Goal: Check status: Check status

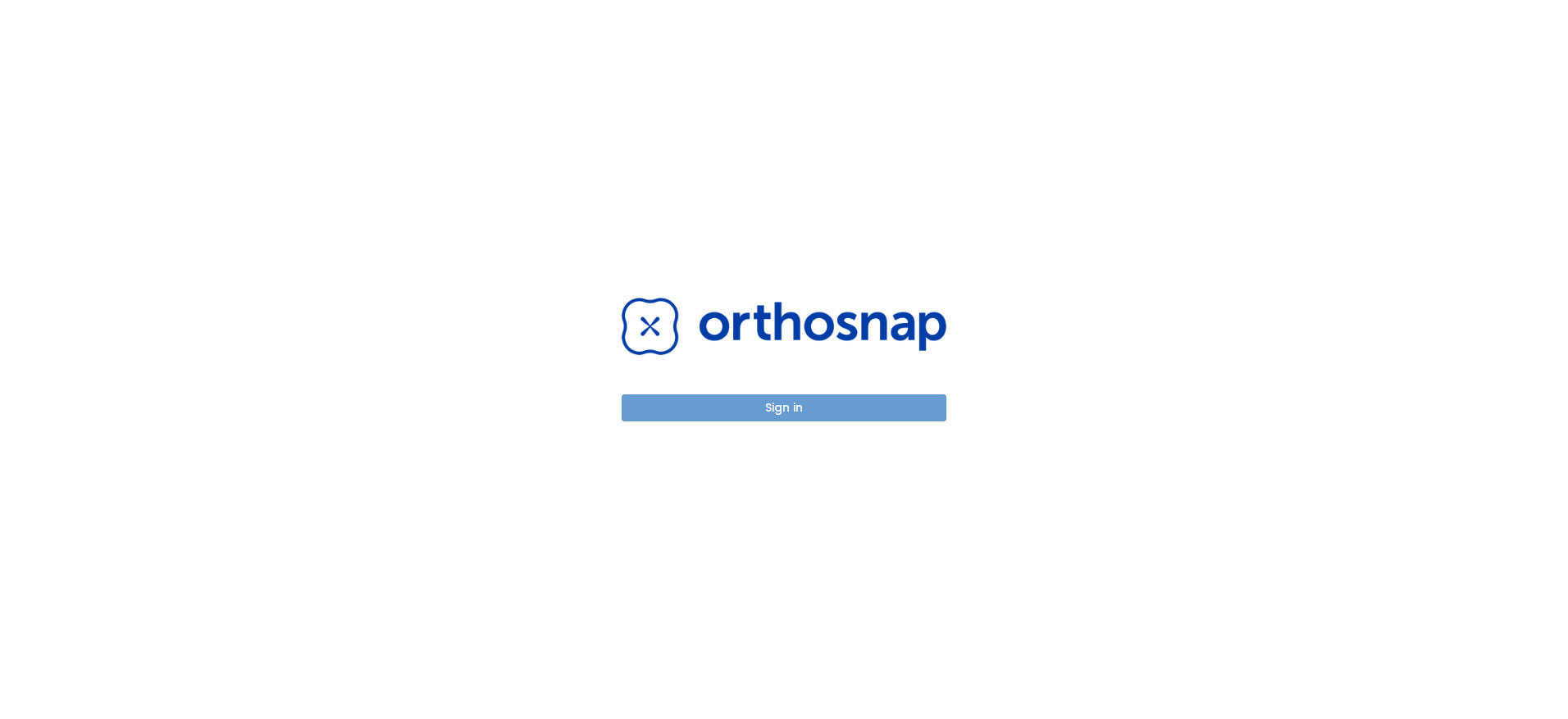
click at [812, 404] on button "Sign in" at bounding box center [784, 408] width 325 height 27
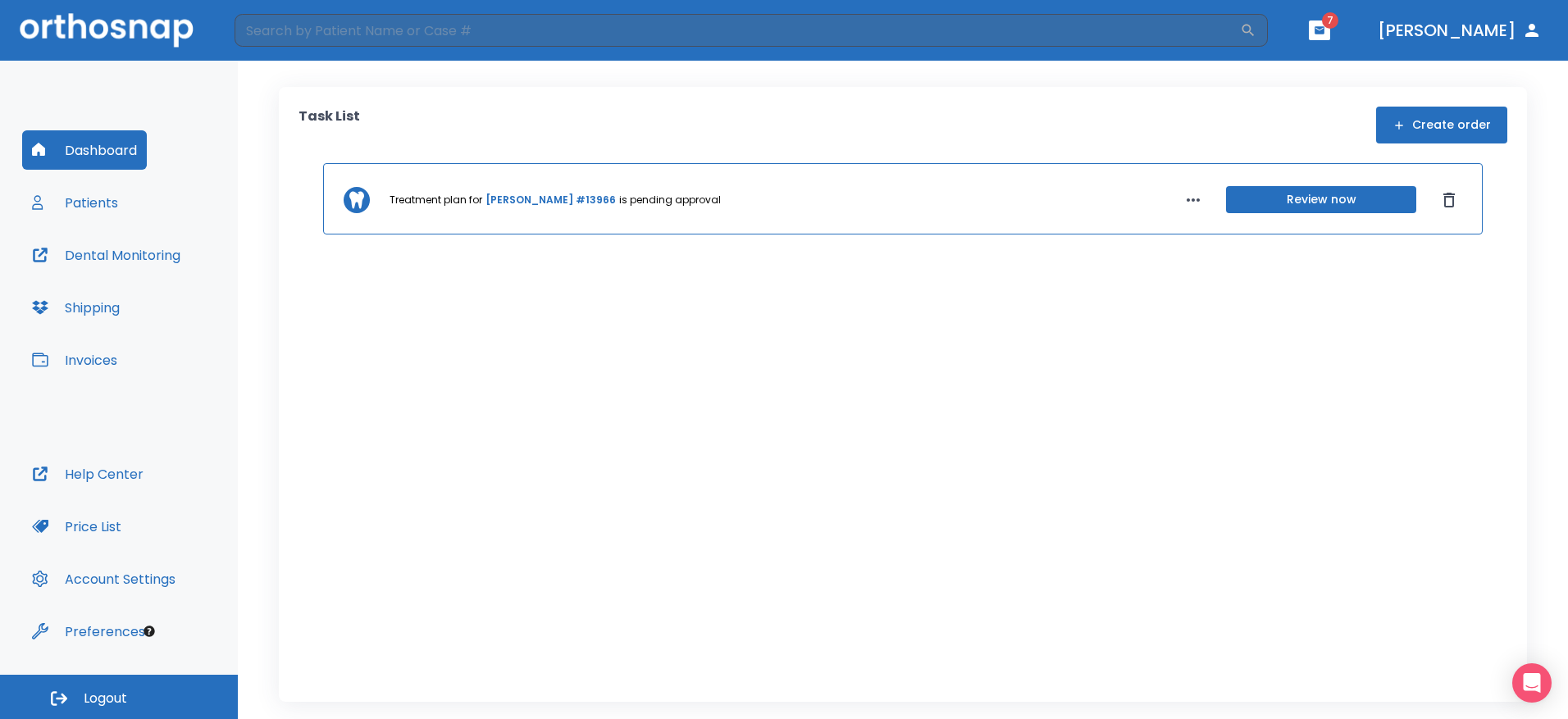
click at [105, 199] on button "Patients" at bounding box center [74, 202] width 106 height 39
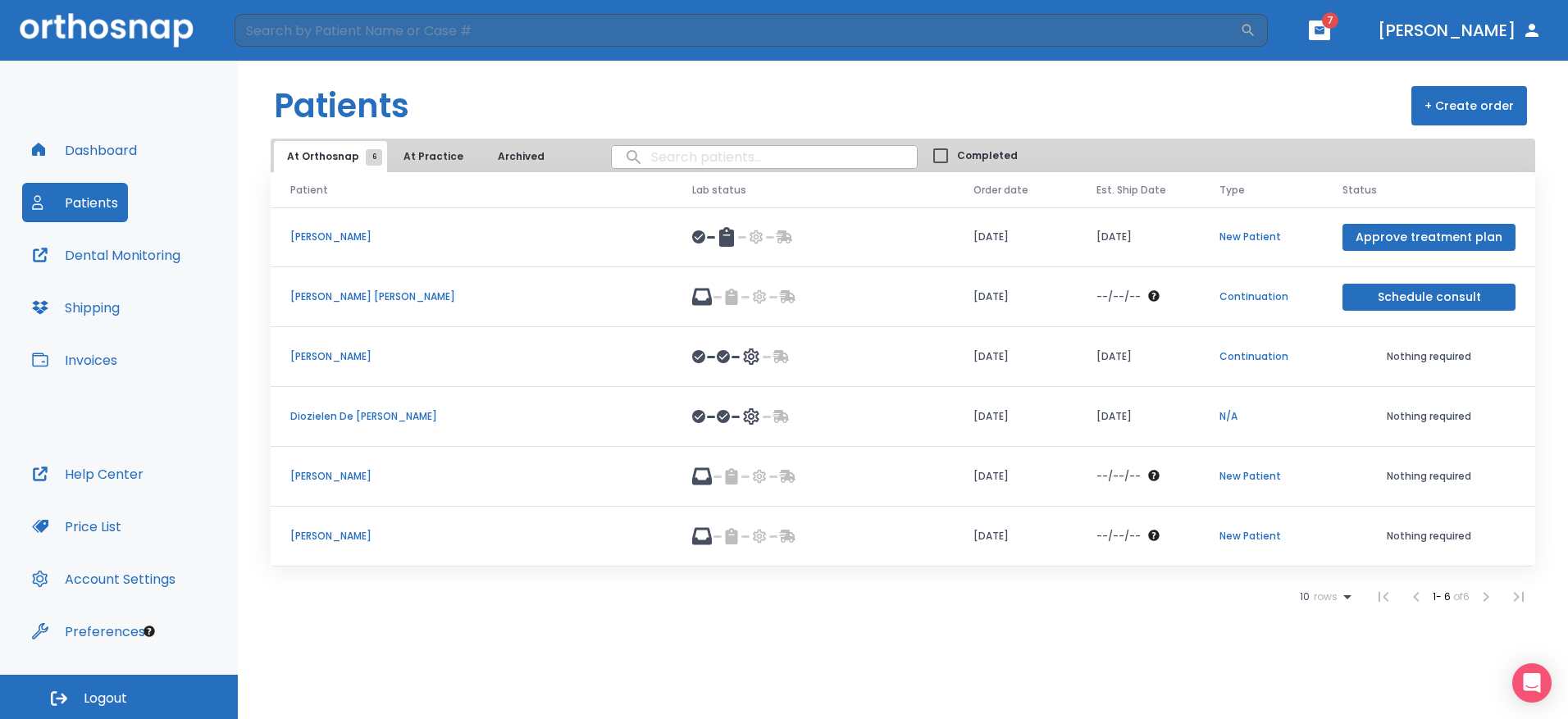
drag, startPoint x: 683, startPoint y: 301, endPoint x: 345, endPoint y: 300, distance: 338.0
click at [345, 300] on tr "[PERSON_NAME] [PERSON_NAME] [DATE] --/--/-- Continuation Schedule consult" at bounding box center [902, 297] width 1264 height 60
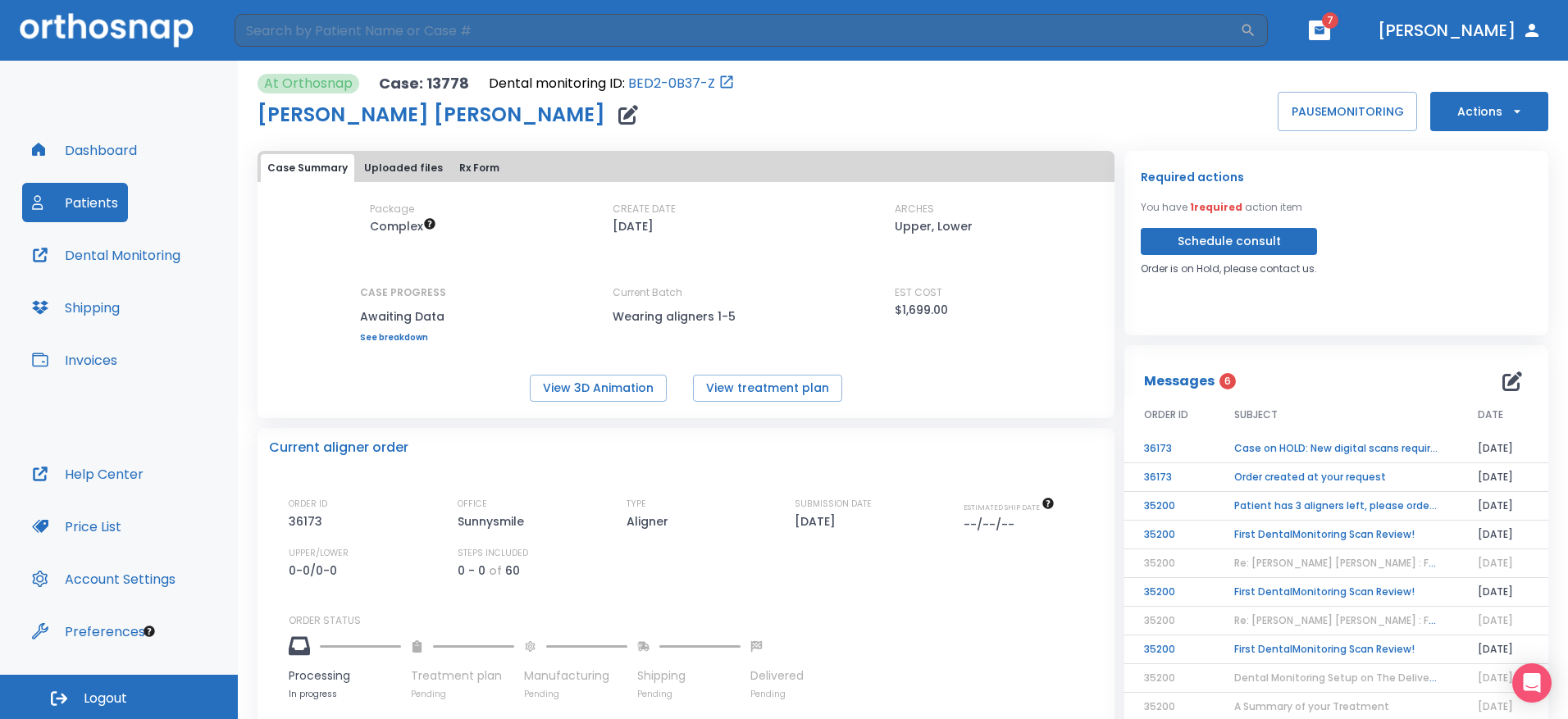
click at [1344, 479] on td "Order created at your request" at bounding box center [1336, 478] width 244 height 29
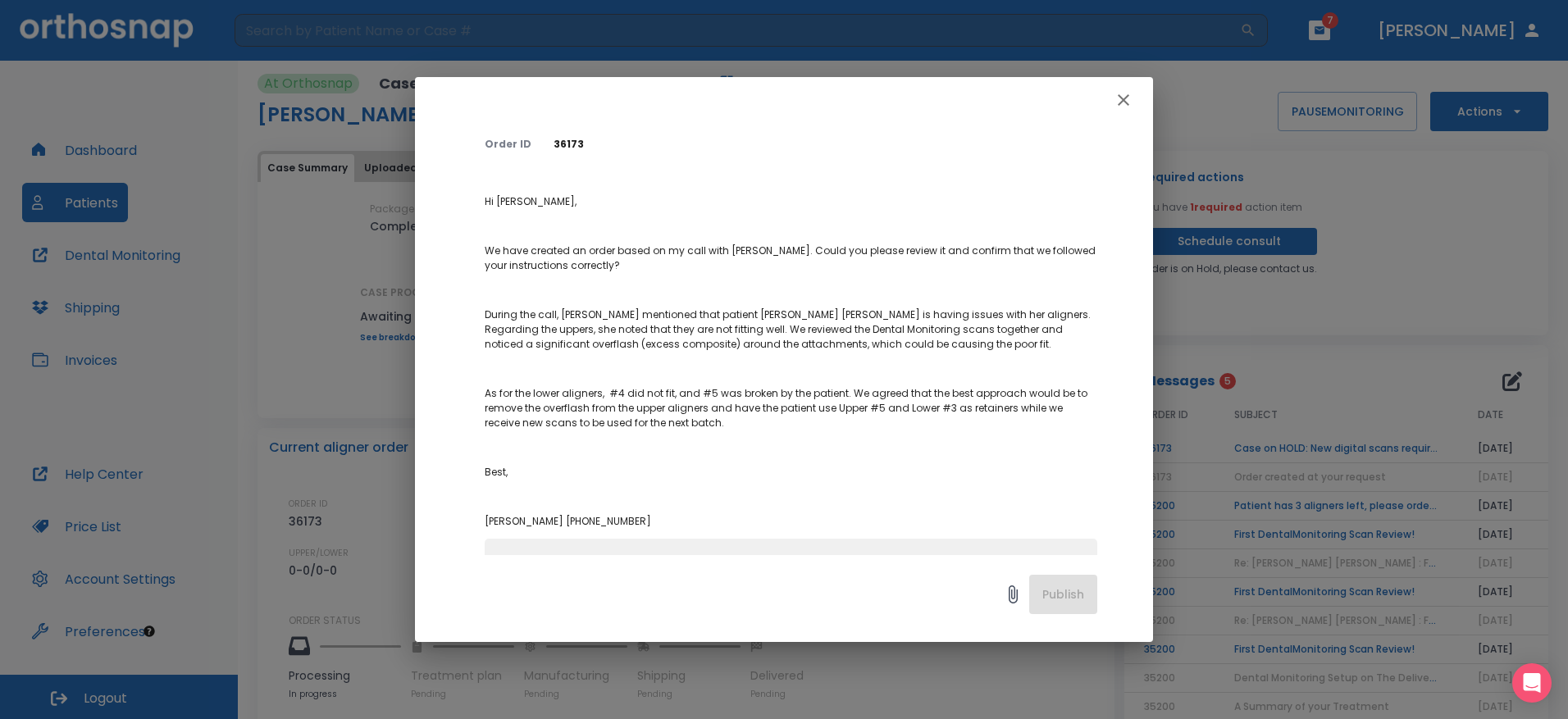
scroll to position [238, 0]
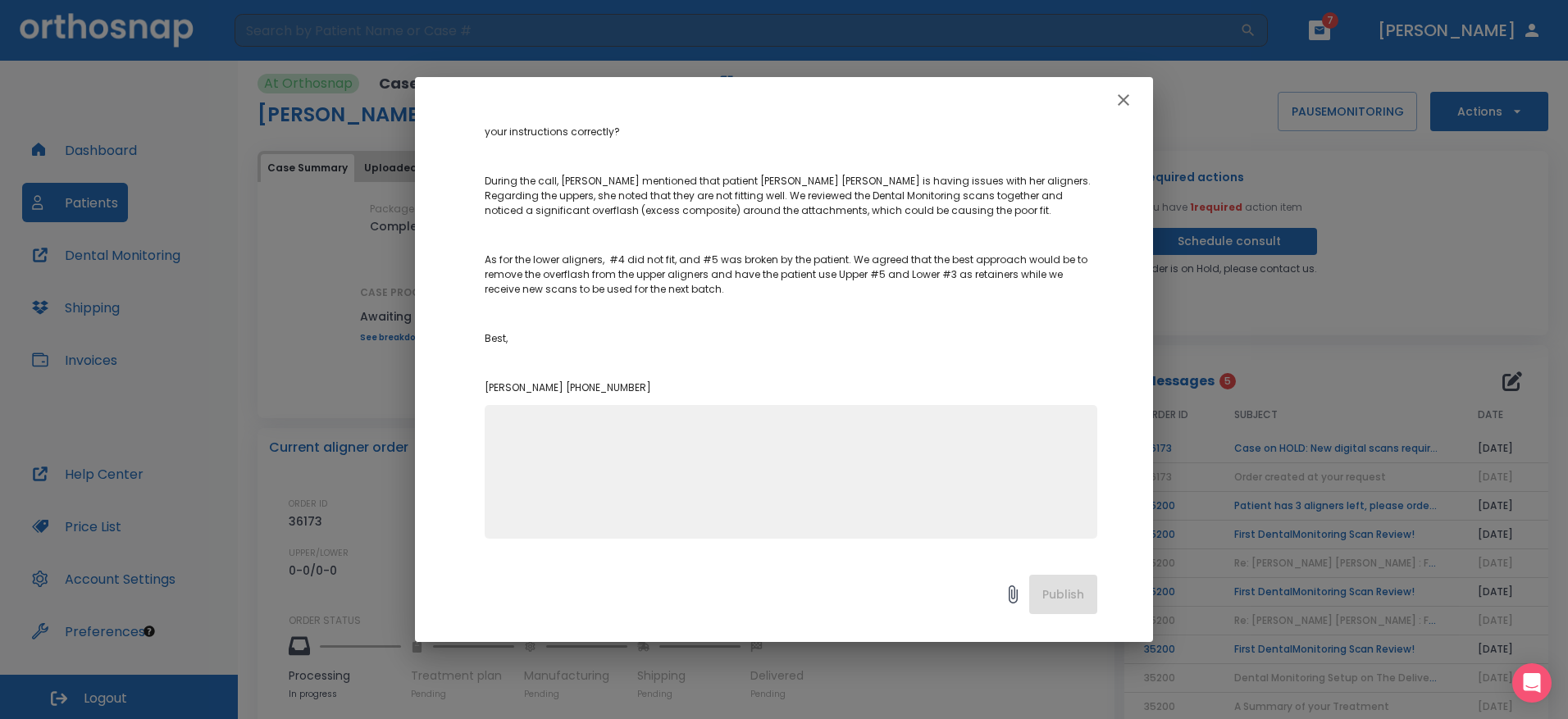
click at [1068, 576] on div "Publish" at bounding box center [784, 598] width 738 height 87
click at [1068, 587] on div "Publish" at bounding box center [784, 598] width 738 height 87
click at [963, 470] on textarea at bounding box center [791, 479] width 593 height 113
type textarea "Yes agree"
click at [1064, 595] on button "Publish" at bounding box center [1063, 594] width 68 height 39
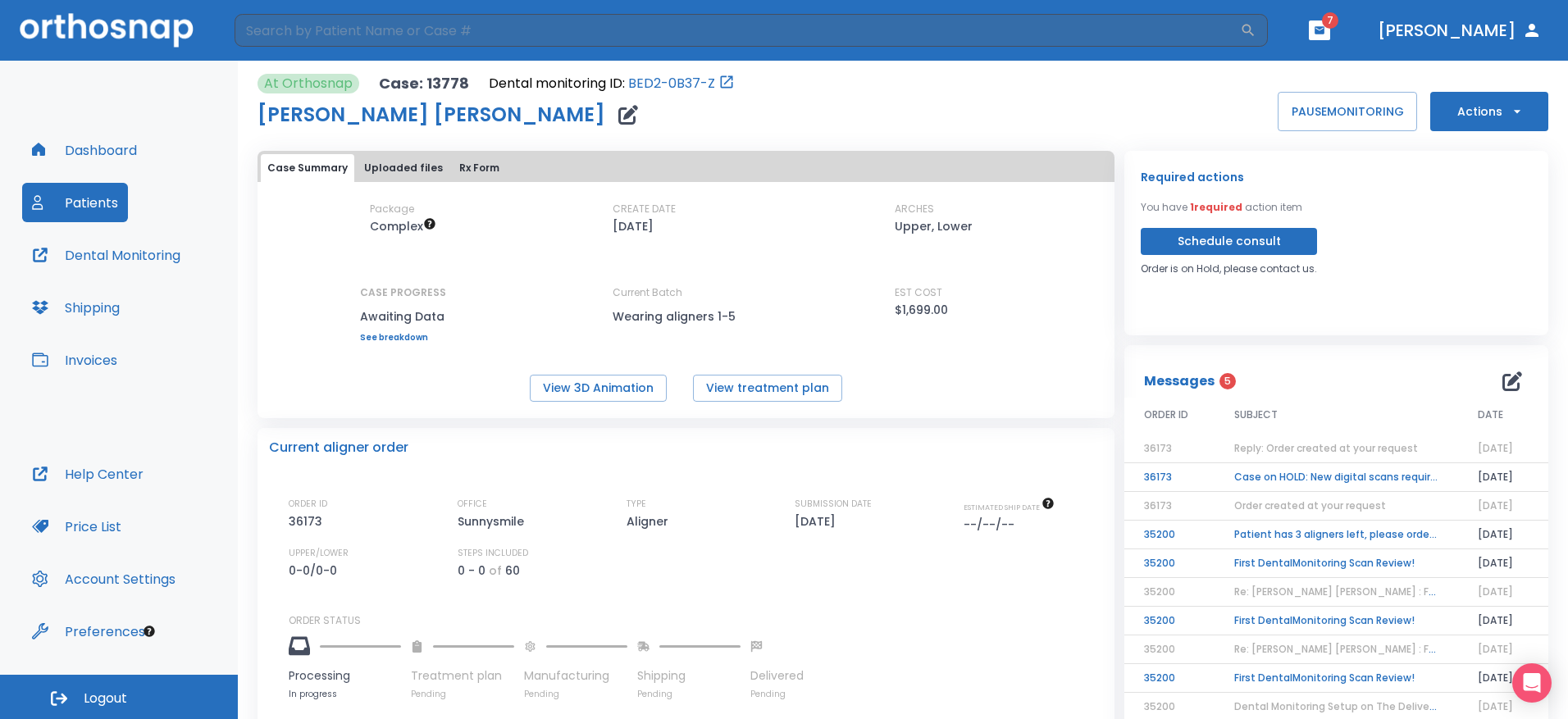
click at [1338, 477] on td "Case on HOLD: New digital scans required" at bounding box center [1336, 478] width 244 height 29
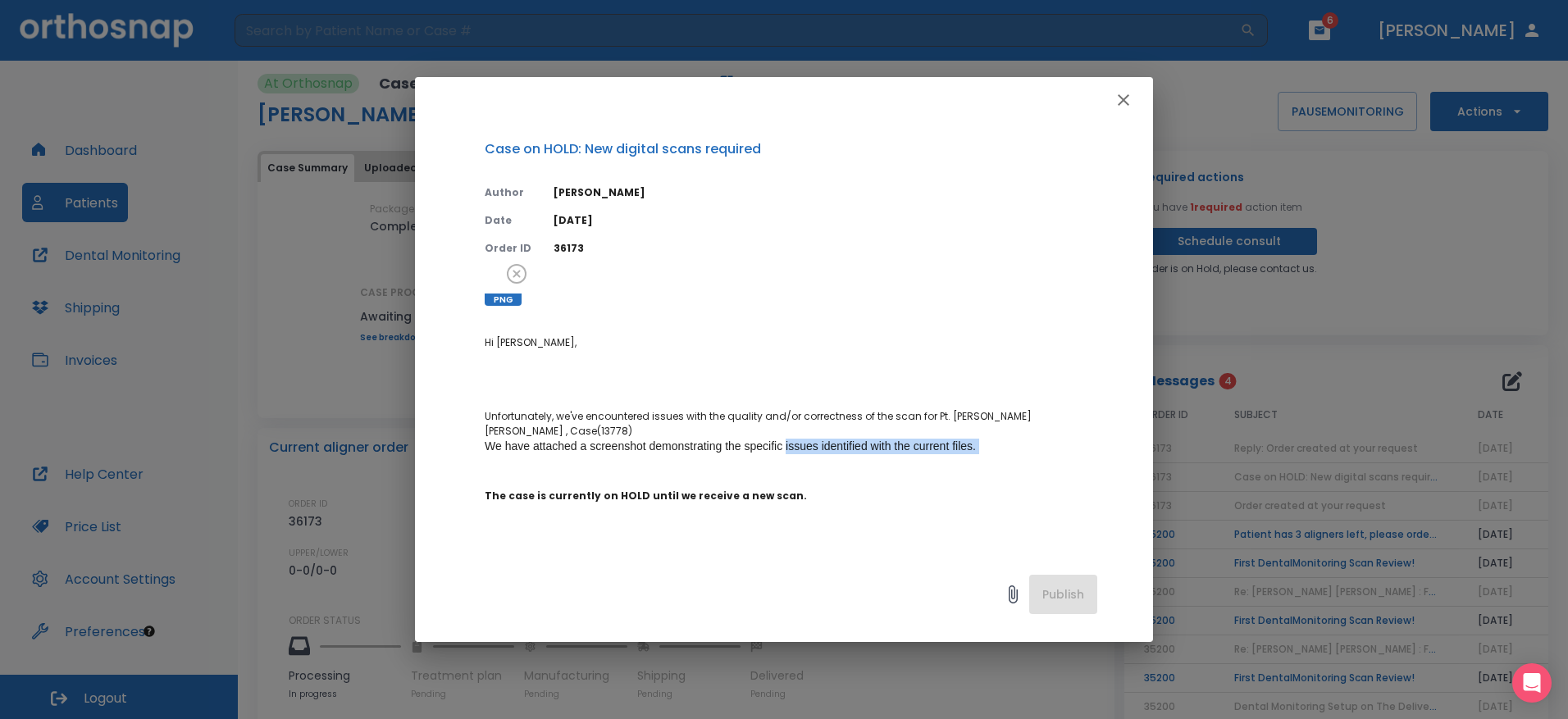
drag, startPoint x: 786, startPoint y: 448, endPoint x: 817, endPoint y: 457, distance: 32.3
click at [817, 457] on p "Hi [PERSON_NAME], Unfortunately, we've encountered issues with the quality and/…" at bounding box center [790, 567] width 612 height 463
drag, startPoint x: 817, startPoint y: 457, endPoint x: 699, endPoint y: 470, distance: 118.7
click at [699, 470] on p "Hi [PERSON_NAME], Unfortunately, we've encountered issues with the quality and/…" at bounding box center [790, 567] width 612 height 463
click at [495, 283] on div at bounding box center [502, 287] width 37 height 37
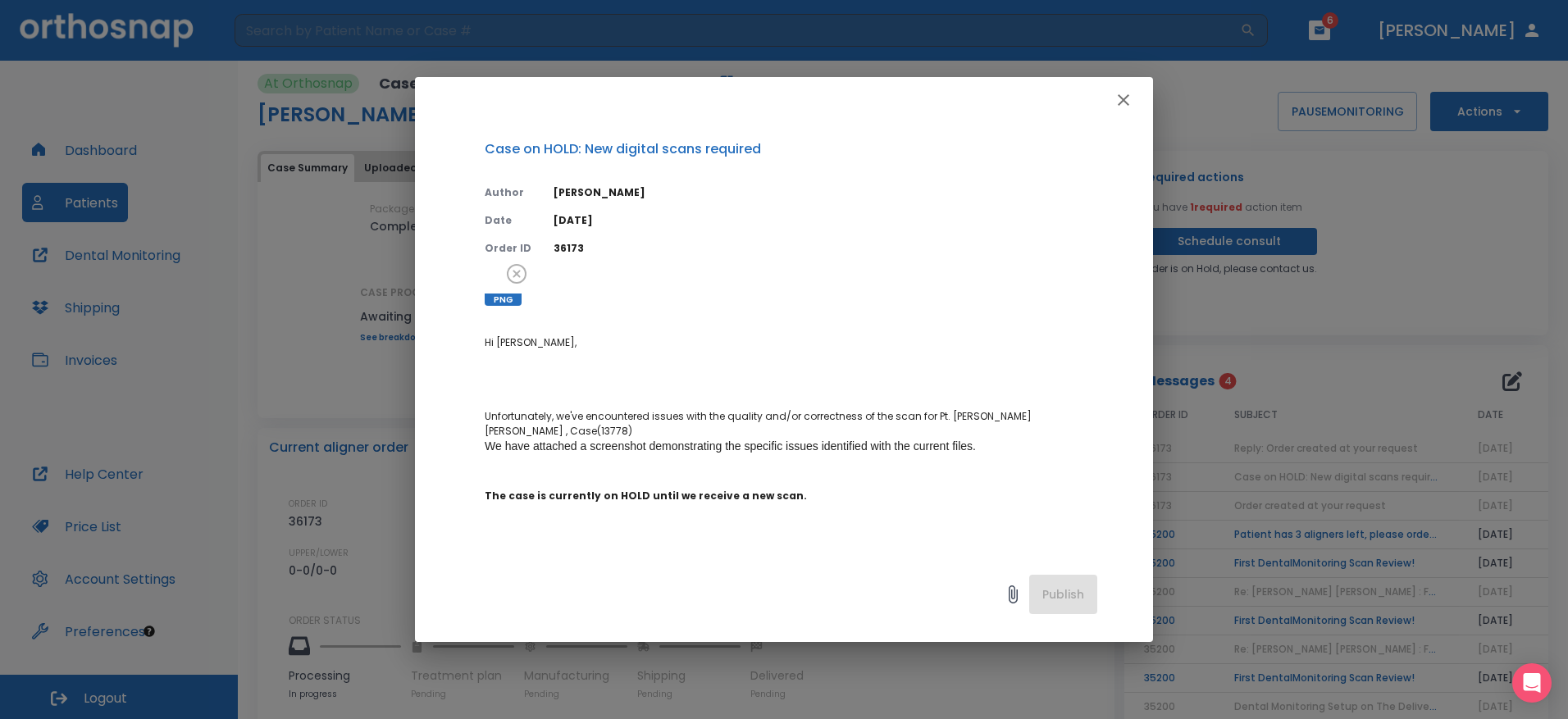
drag, startPoint x: 1126, startPoint y: 99, endPoint x: 968, endPoint y: 313, distance: 266.0
click at [968, 313] on div "Case on HOLD: New digital scans required Author [PERSON_NAME] Date [DATE] Order…" at bounding box center [784, 359] width 738 height 565
click at [1124, 99] on icon "button" at bounding box center [1124, 100] width 20 height 20
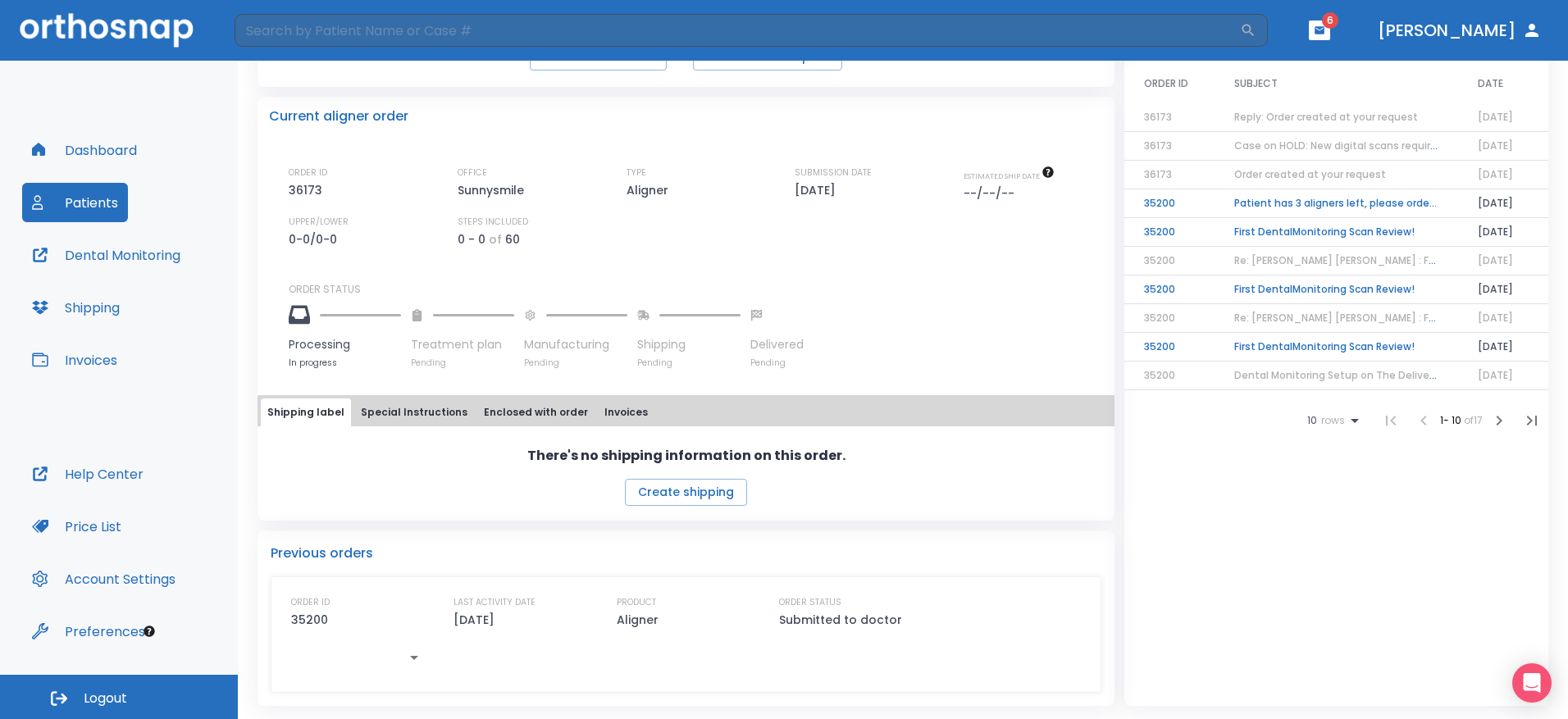
scroll to position [0, 0]
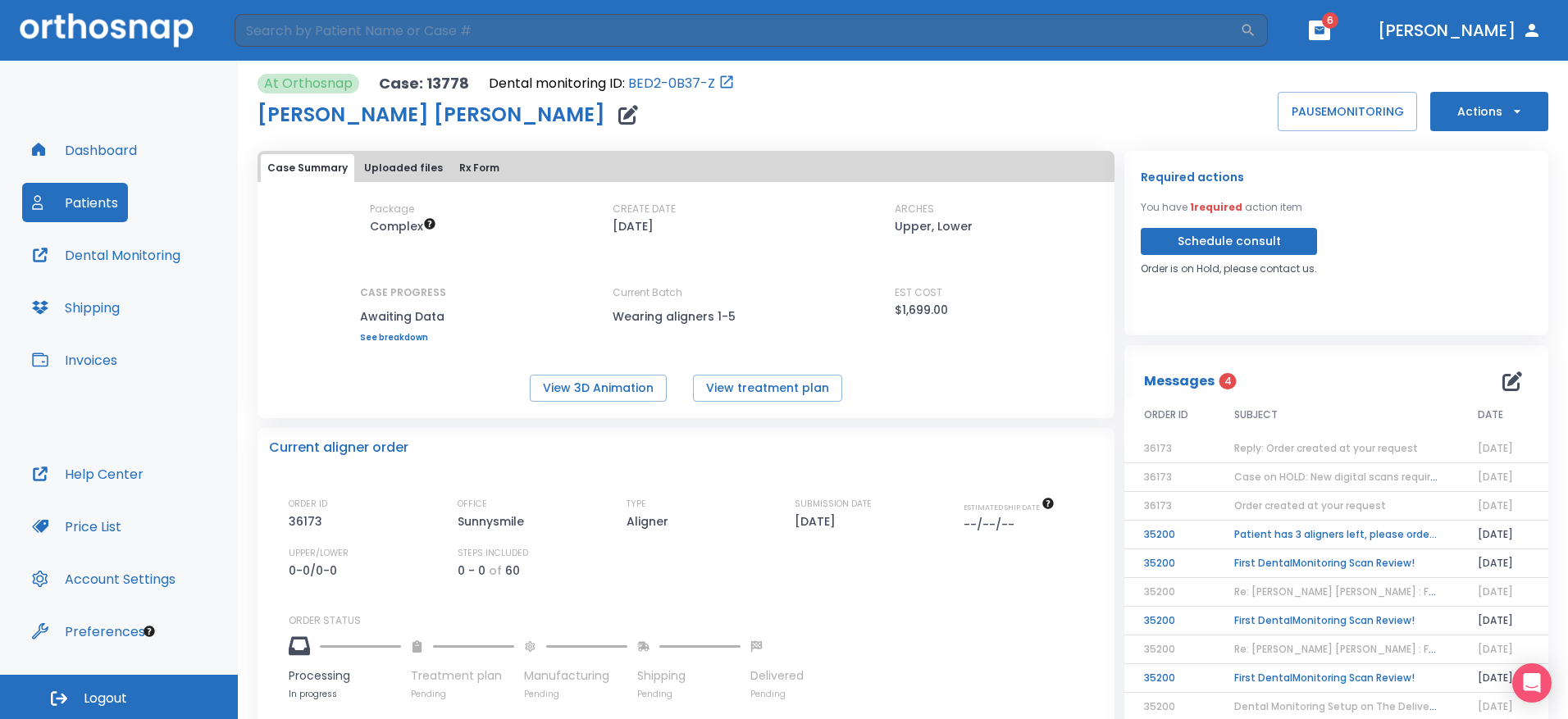
click at [110, 253] on button "Dental Monitoring" at bounding box center [105, 255] width 168 height 39
click at [96, 312] on button "Shipping" at bounding box center [75, 306] width 107 height 39
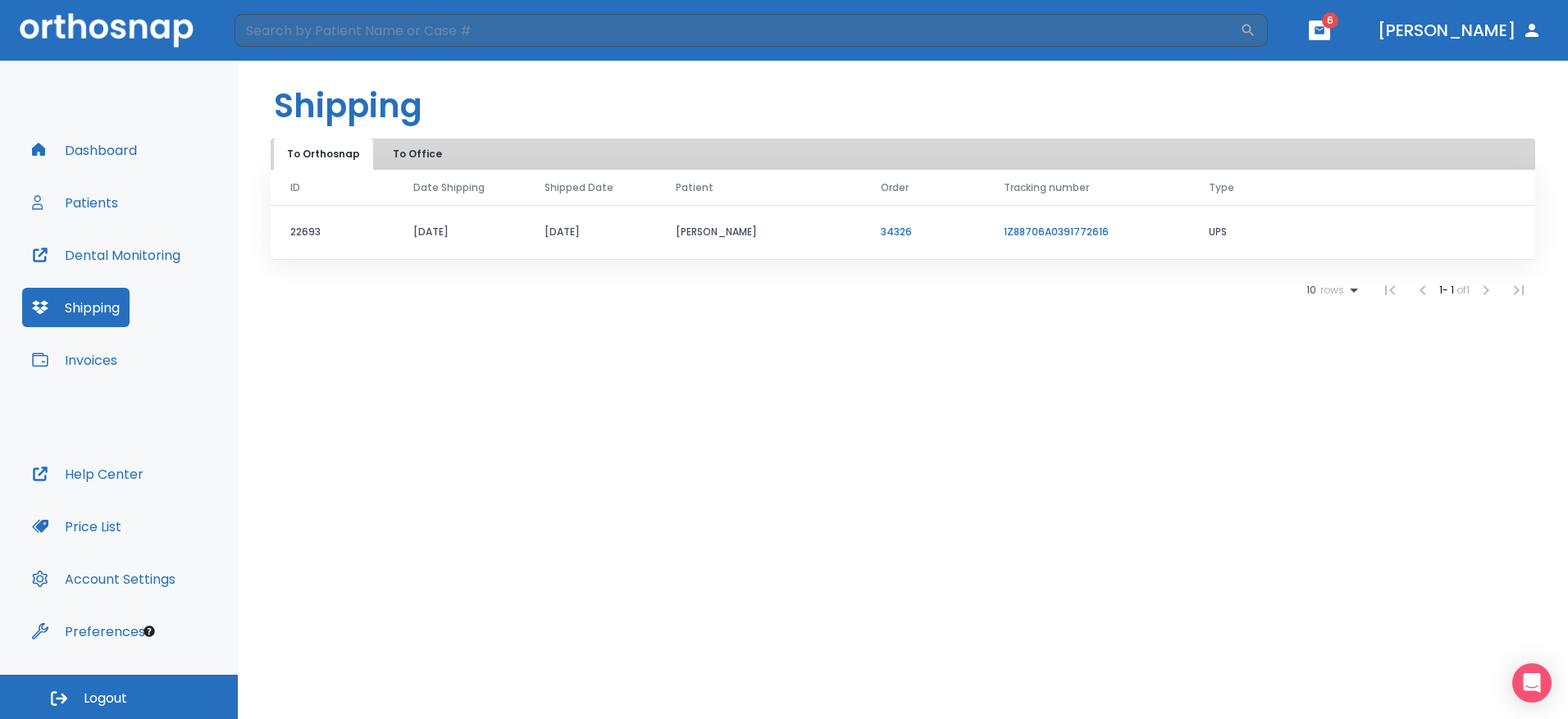
click at [1073, 230] on link "1Z88706A0391772616" at bounding box center [1057, 231] width 105 height 14
click at [108, 184] on button "Patients" at bounding box center [74, 202] width 106 height 39
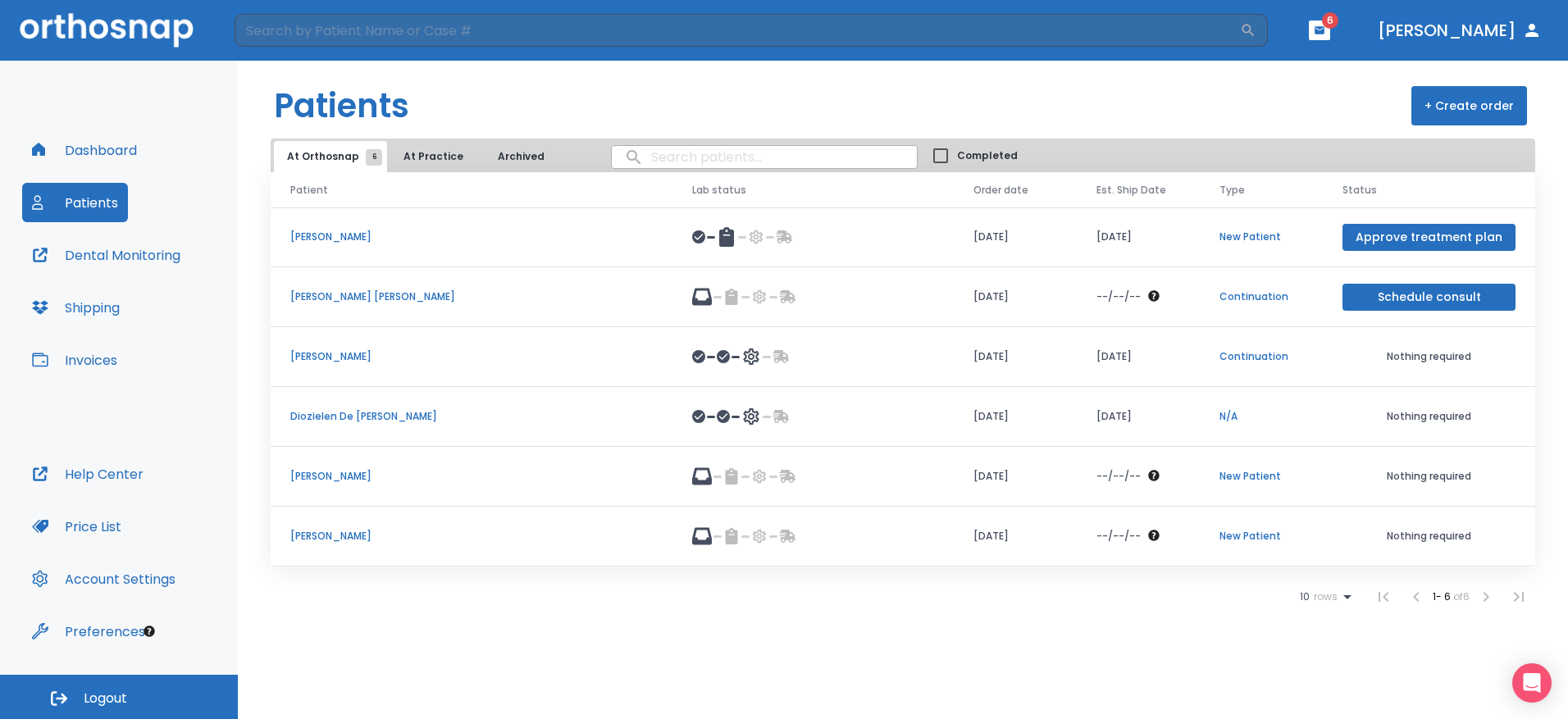
click at [336, 411] on p "Diozielen De [PERSON_NAME]" at bounding box center [472, 416] width 363 height 15
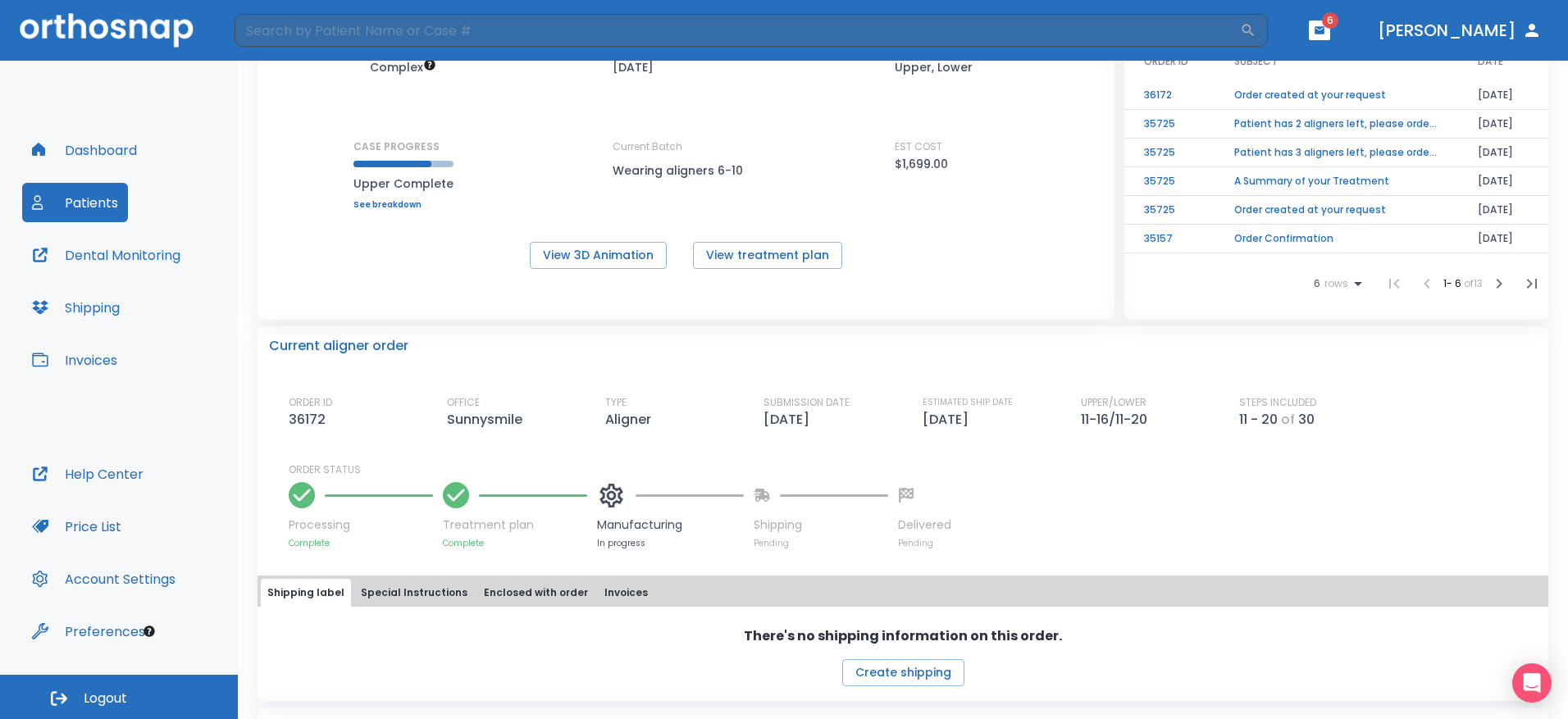
scroll to position [143, 0]
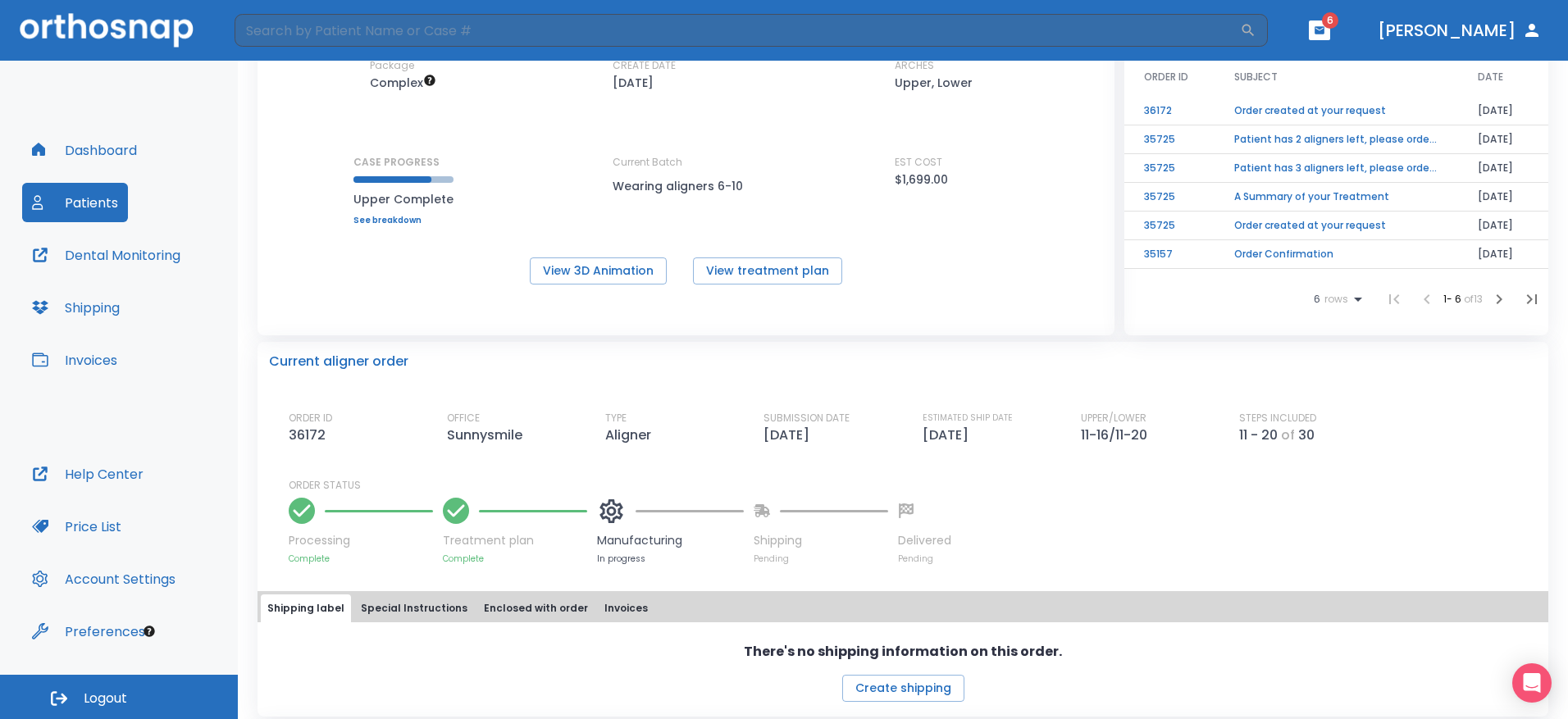
click at [99, 156] on button "Dashboard" at bounding box center [83, 150] width 124 height 39
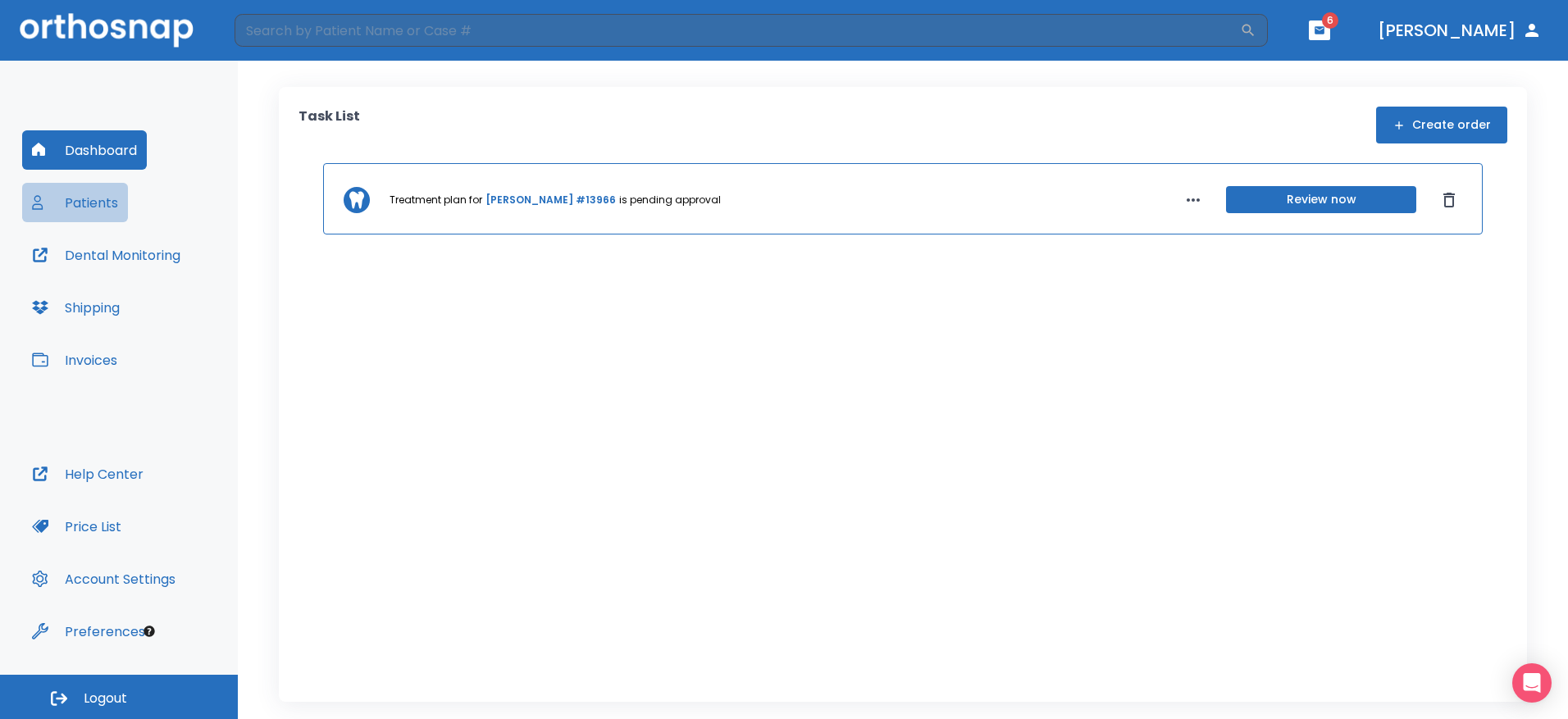
click at [88, 219] on button "Patients" at bounding box center [74, 202] width 106 height 39
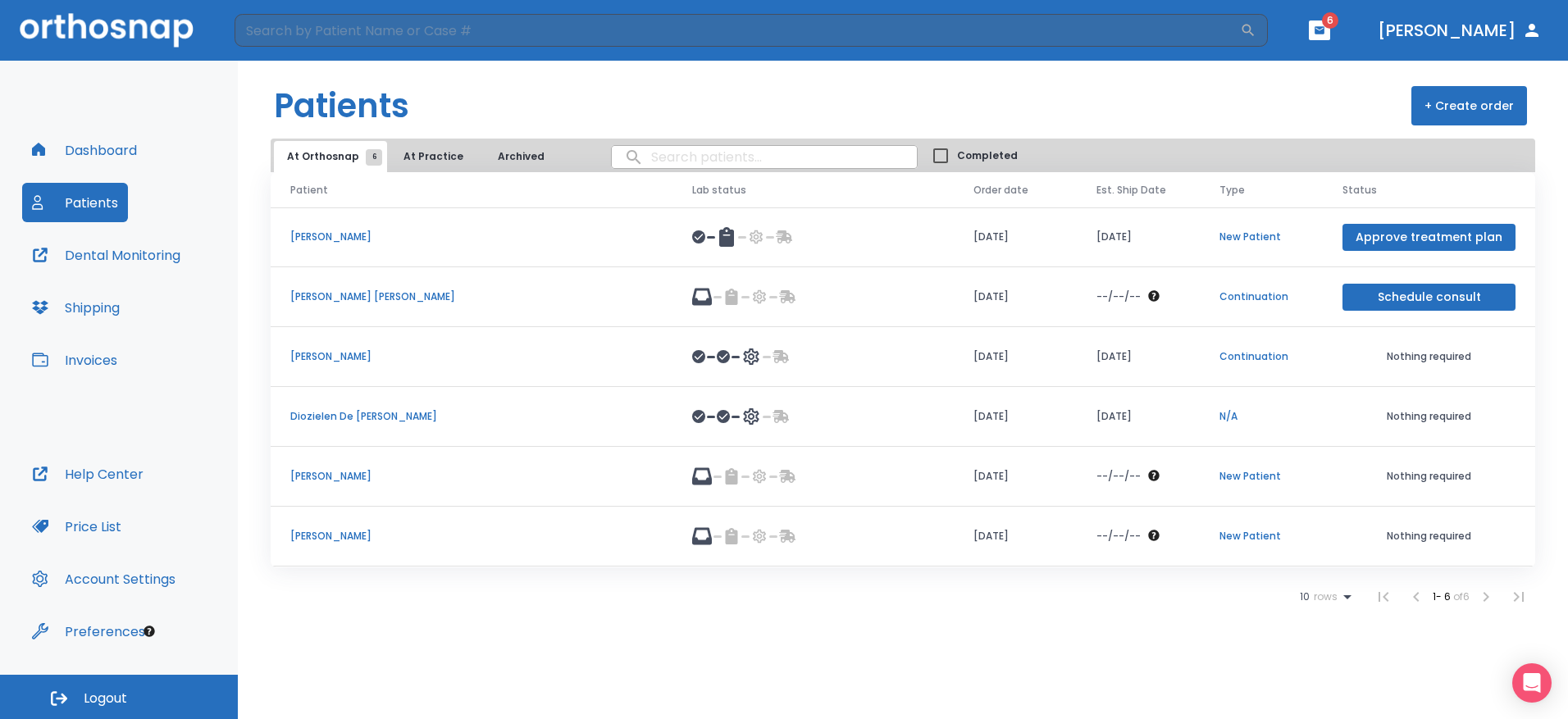
click at [362, 475] on p "[PERSON_NAME]" at bounding box center [472, 476] width 363 height 15
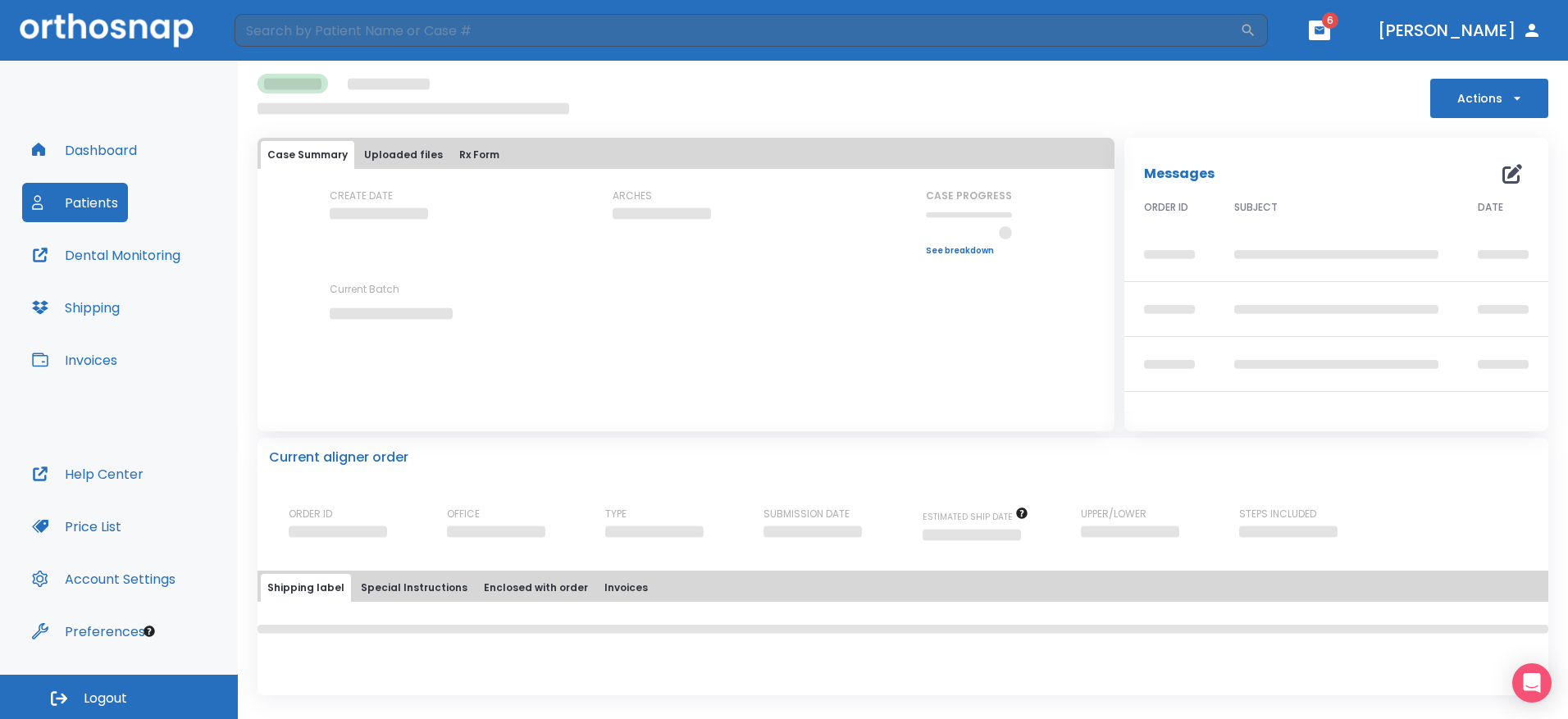
click at [998, 467] on div "Current aligner order ORDER ID OFFICE TYPE SUBMISSION DATE ESTIMATED SHIP DATE …" at bounding box center [902, 491] width 1290 height 107
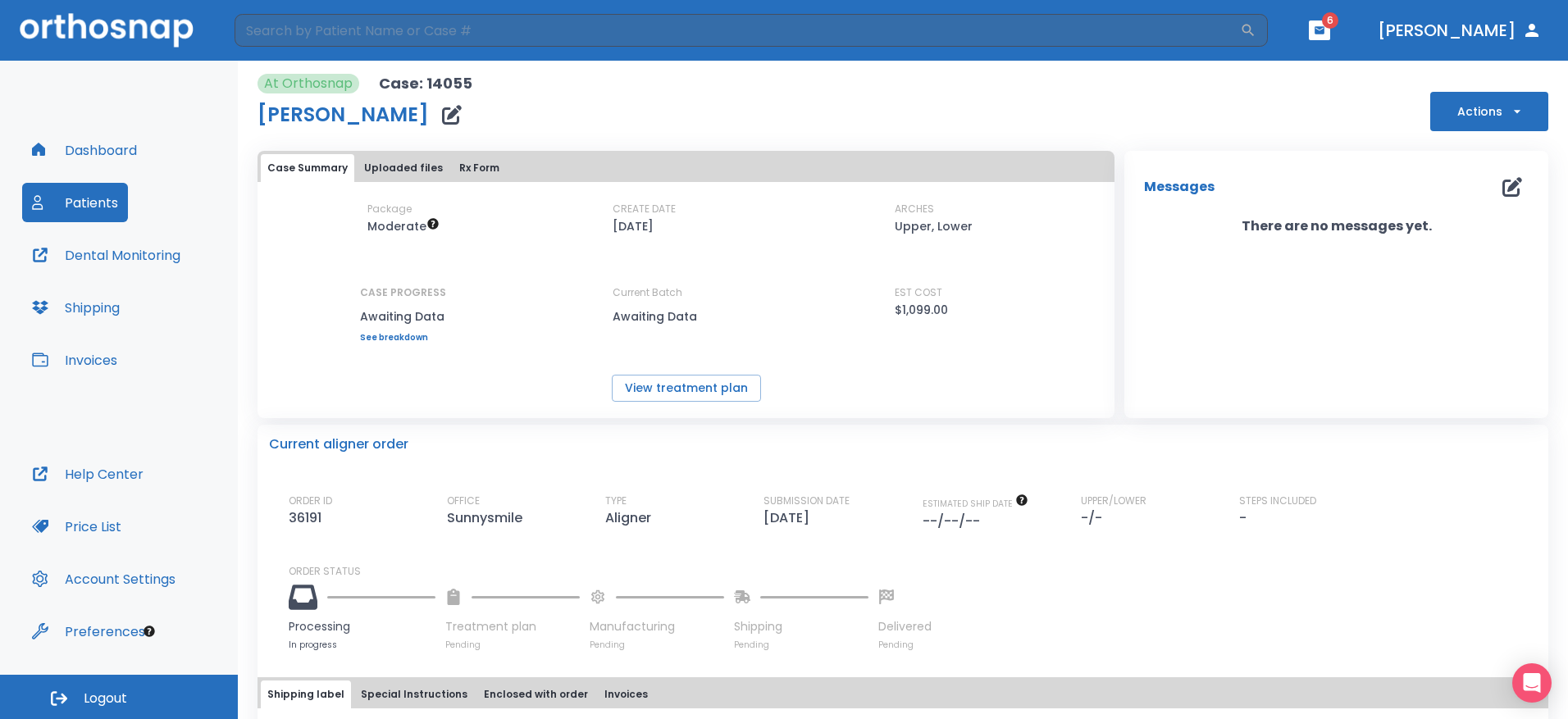
click at [401, 171] on button "Uploaded files" at bounding box center [403, 168] width 92 height 28
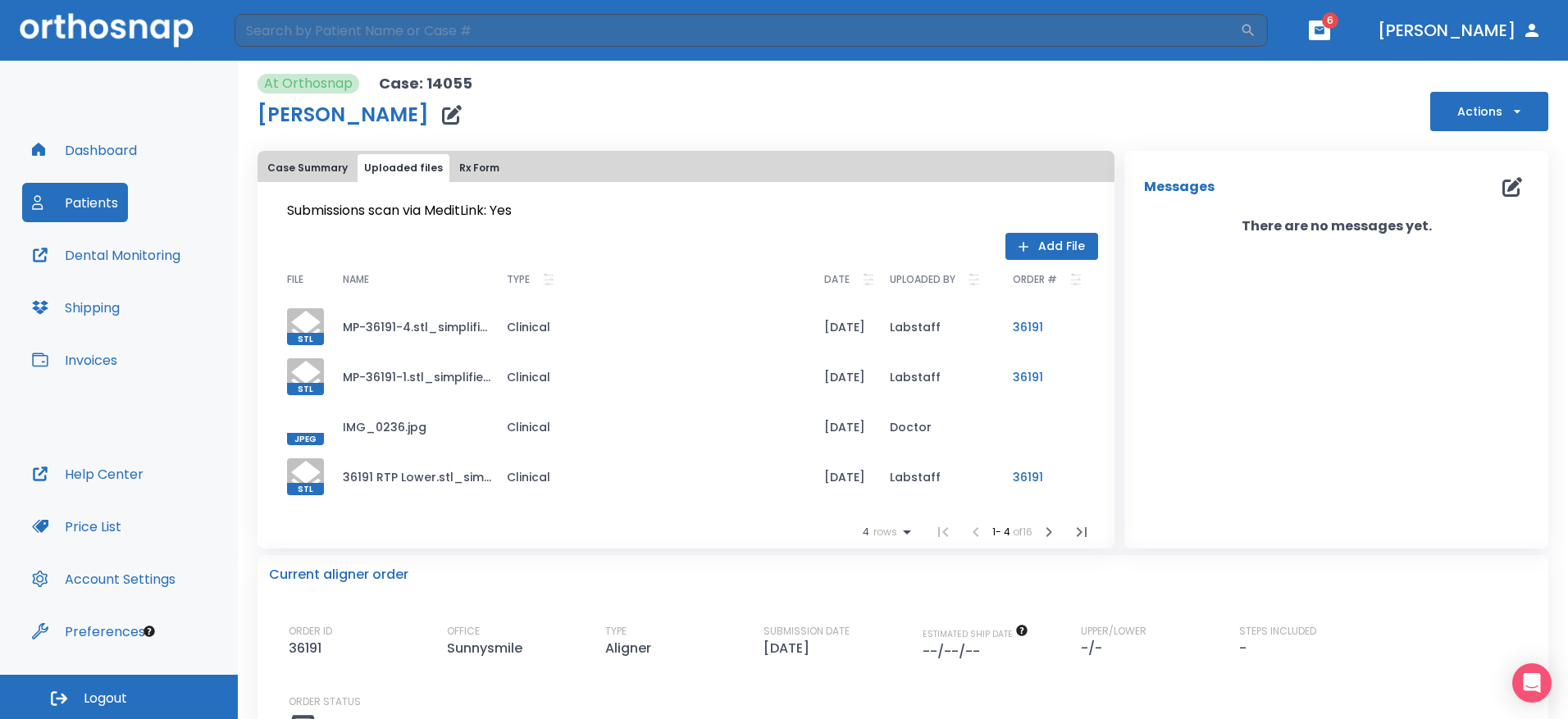
click at [467, 179] on button "Rx Form" at bounding box center [479, 168] width 54 height 28
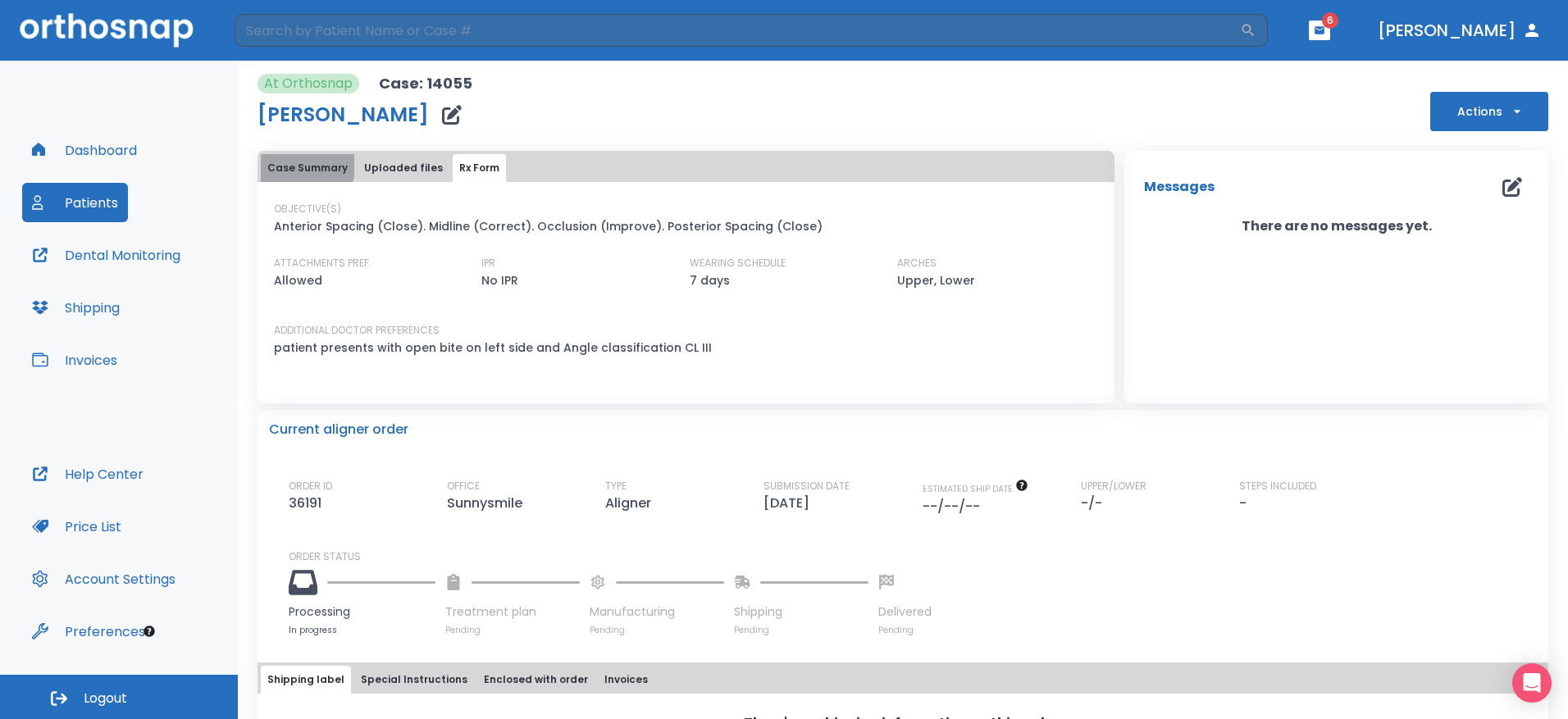
click at [293, 162] on button "Case Summary" at bounding box center [307, 168] width 93 height 28
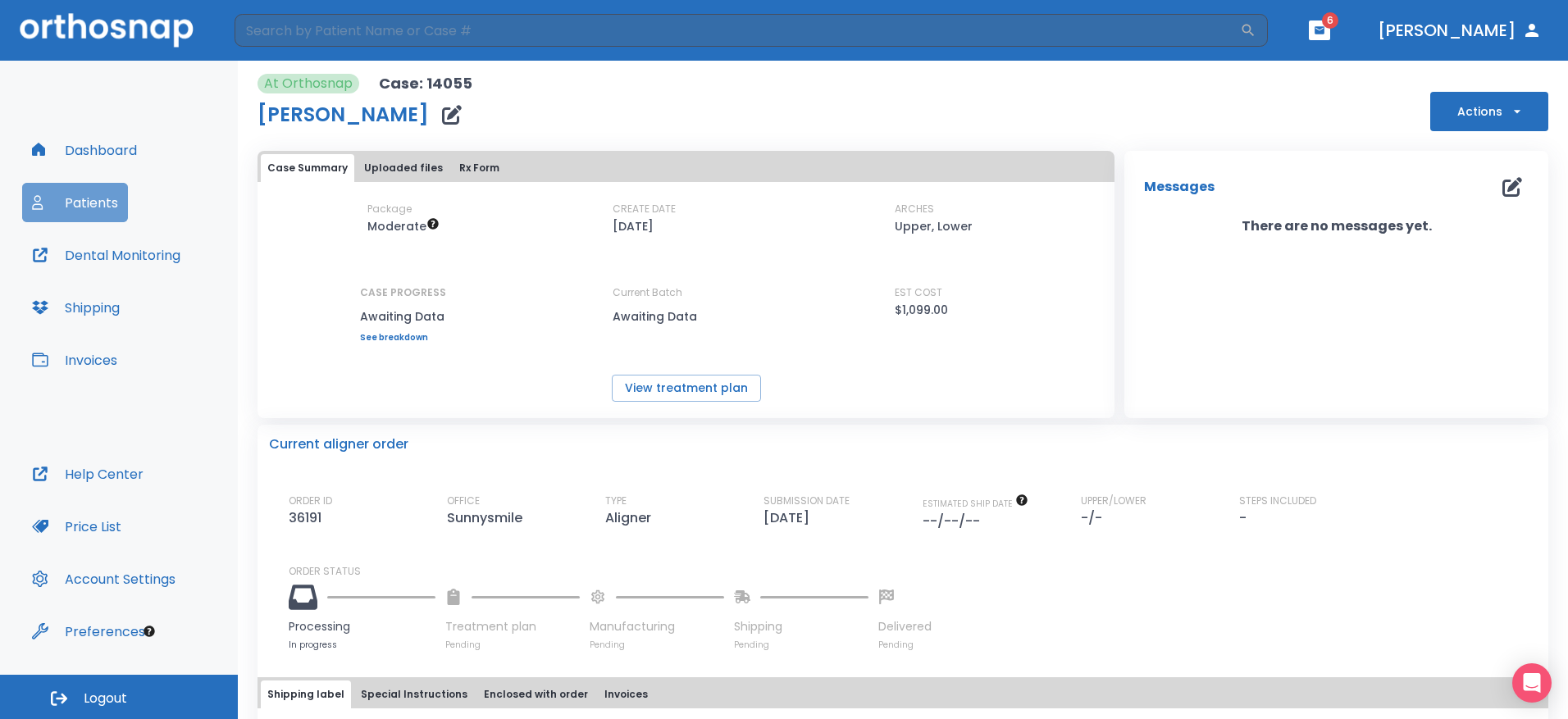
click at [99, 202] on button "Patients" at bounding box center [74, 202] width 106 height 39
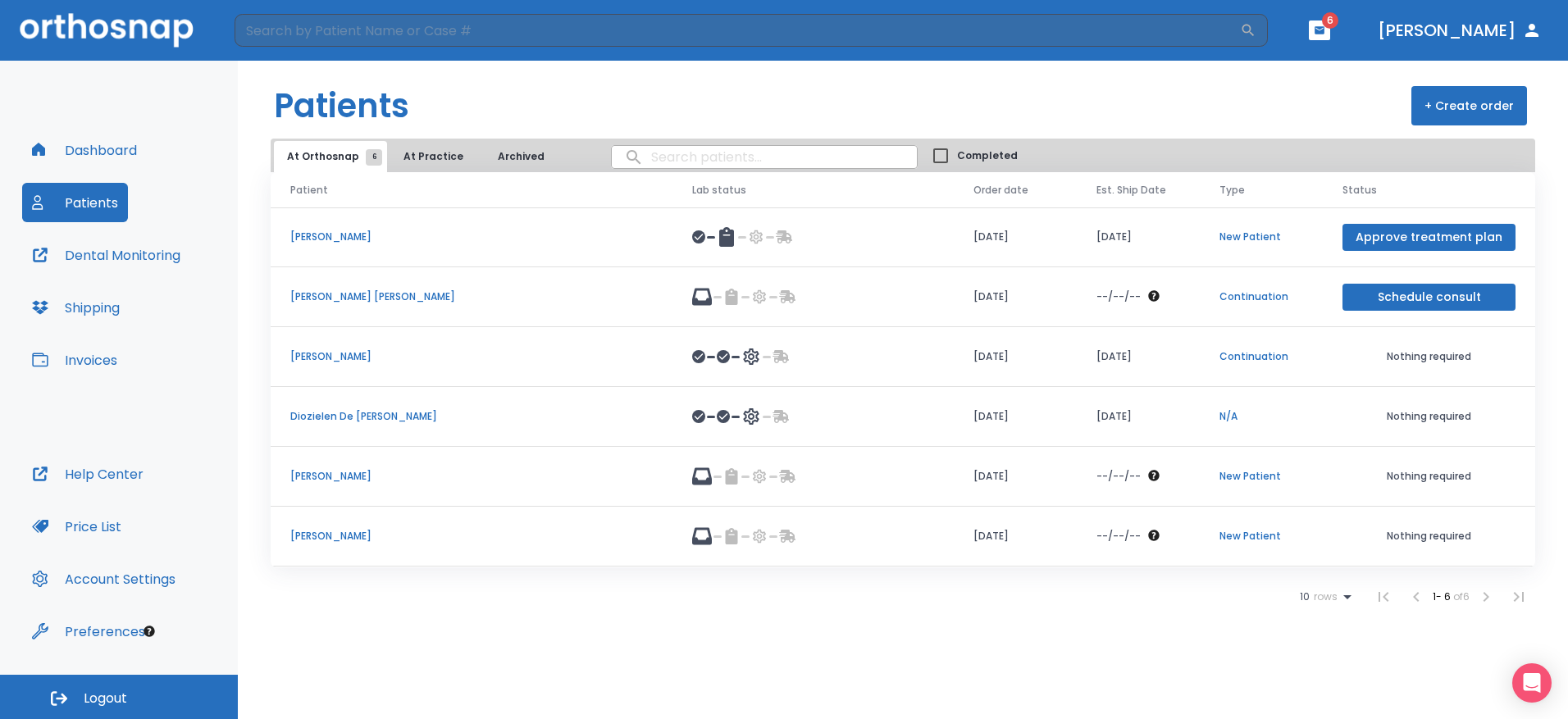
click at [816, 285] on td at bounding box center [813, 297] width 281 height 60
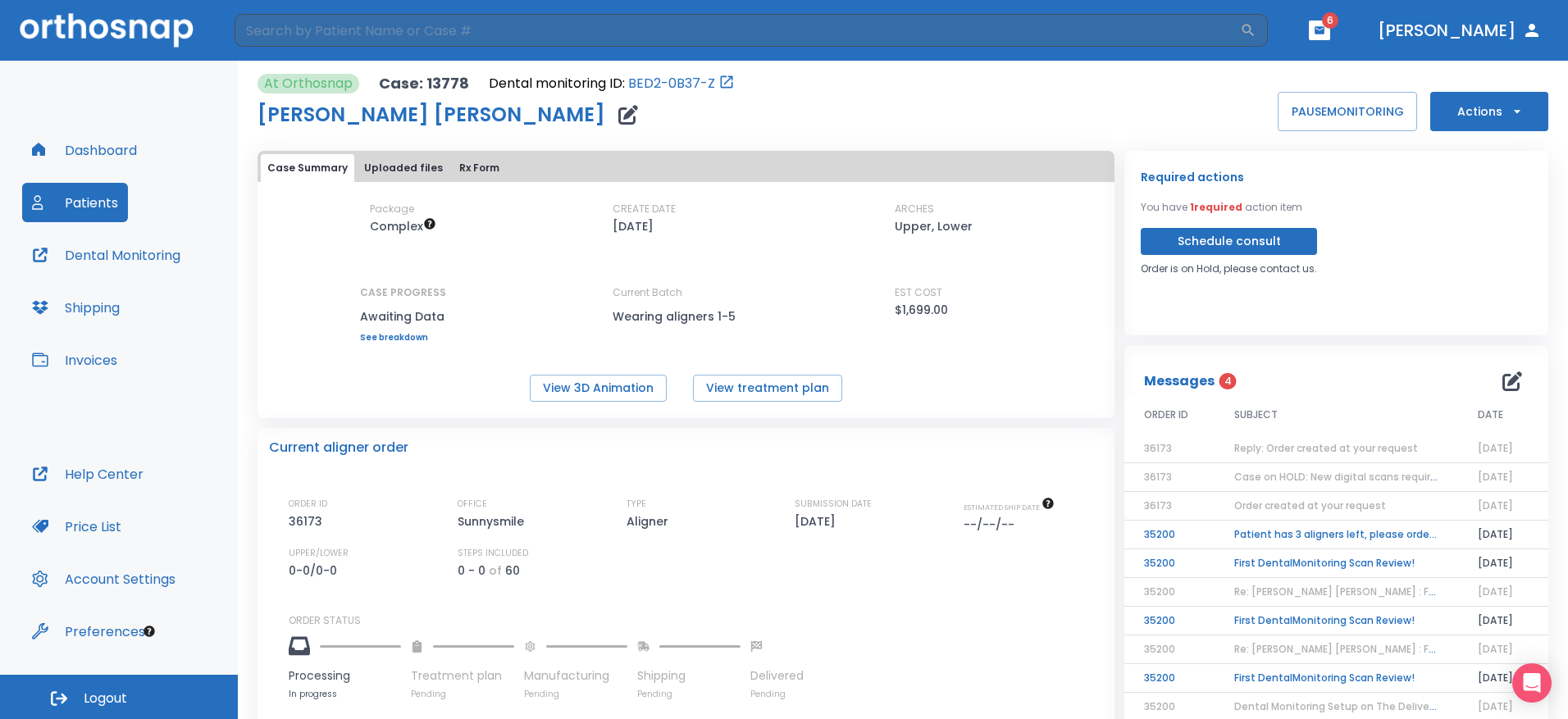
click at [1343, 535] on td "Patient has 3 aligners left, please order next set!" at bounding box center [1336, 535] width 244 height 29
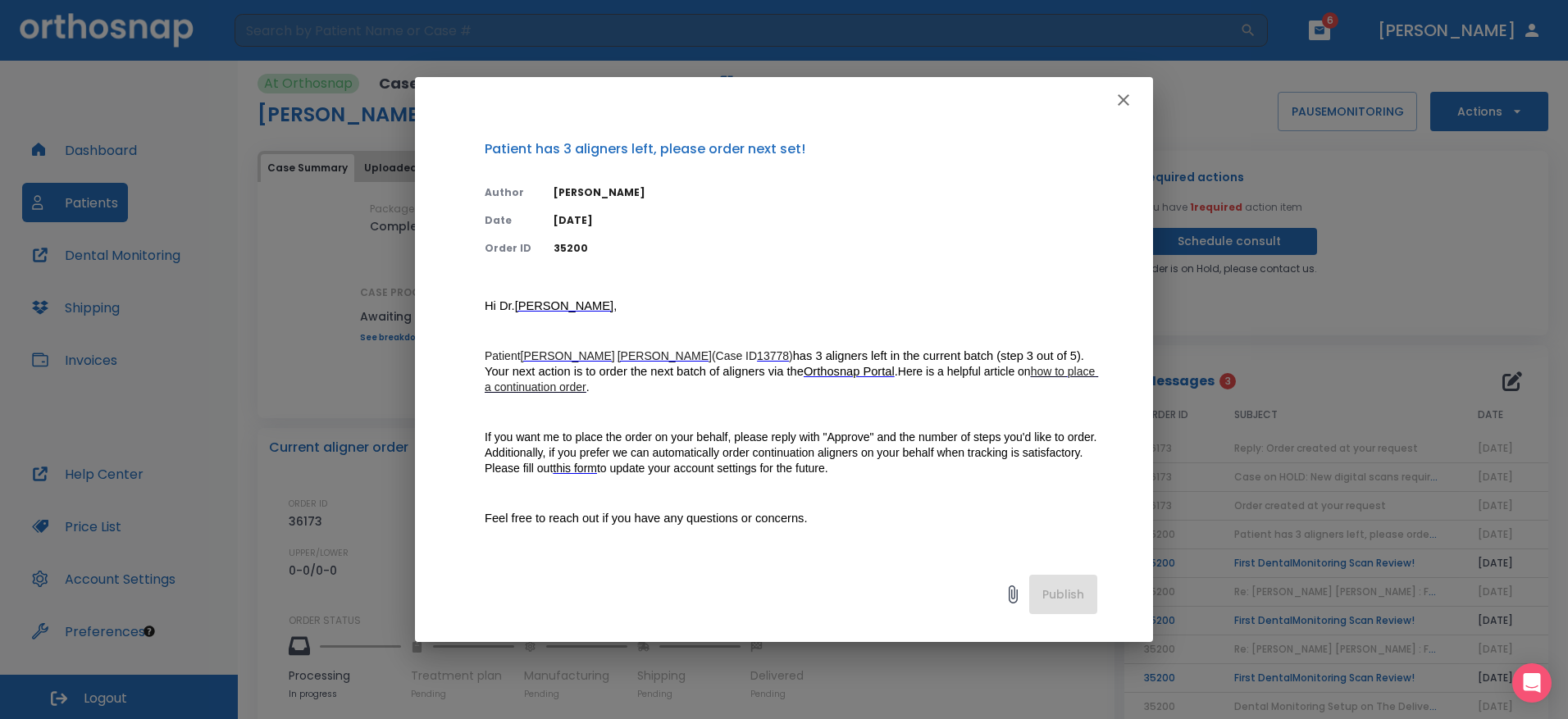
click at [822, 372] on span "Orthosnap Portal" at bounding box center [849, 371] width 91 height 13
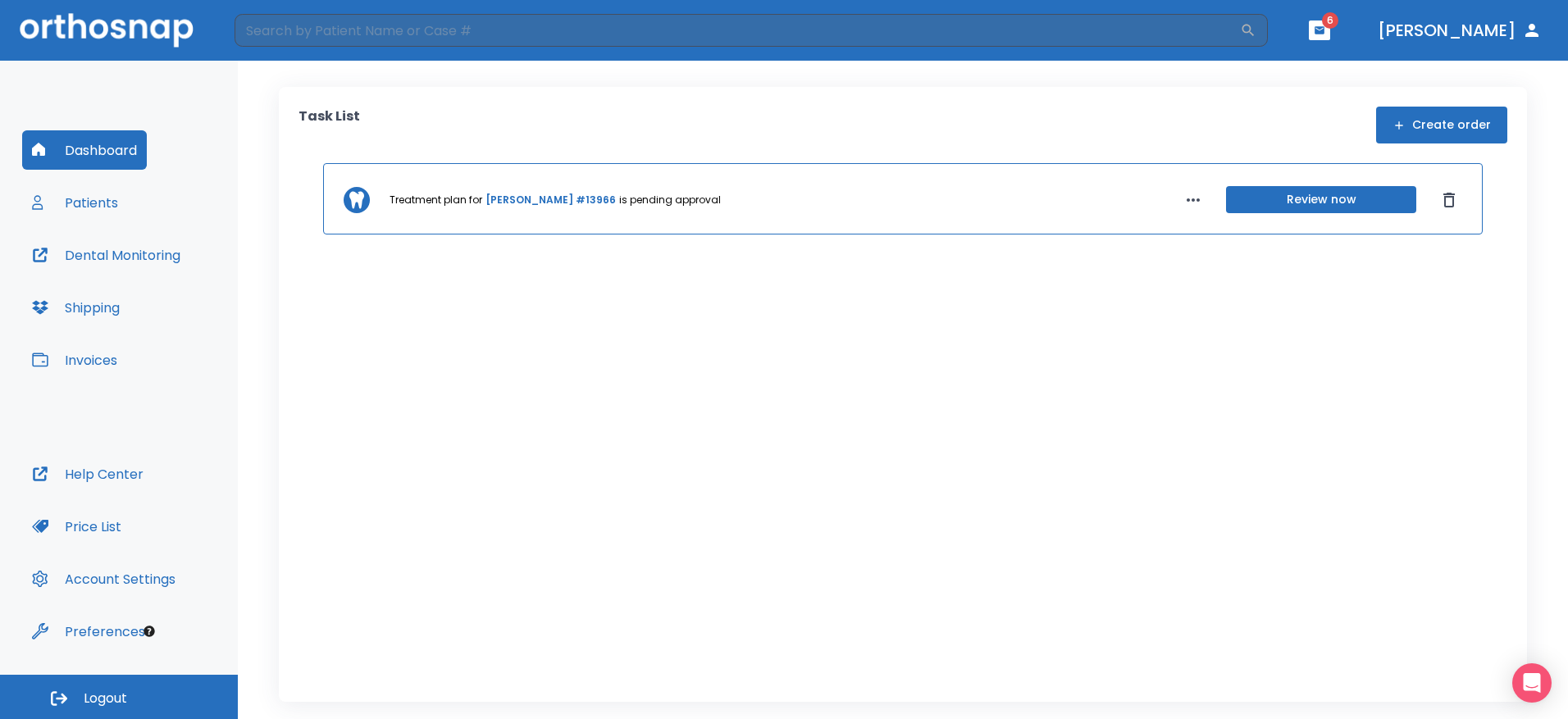
click at [1390, 42] on header "​ 6 [PERSON_NAME]" at bounding box center [784, 30] width 1568 height 61
click at [1324, 33] on icon "button" at bounding box center [1320, 30] width 10 height 7
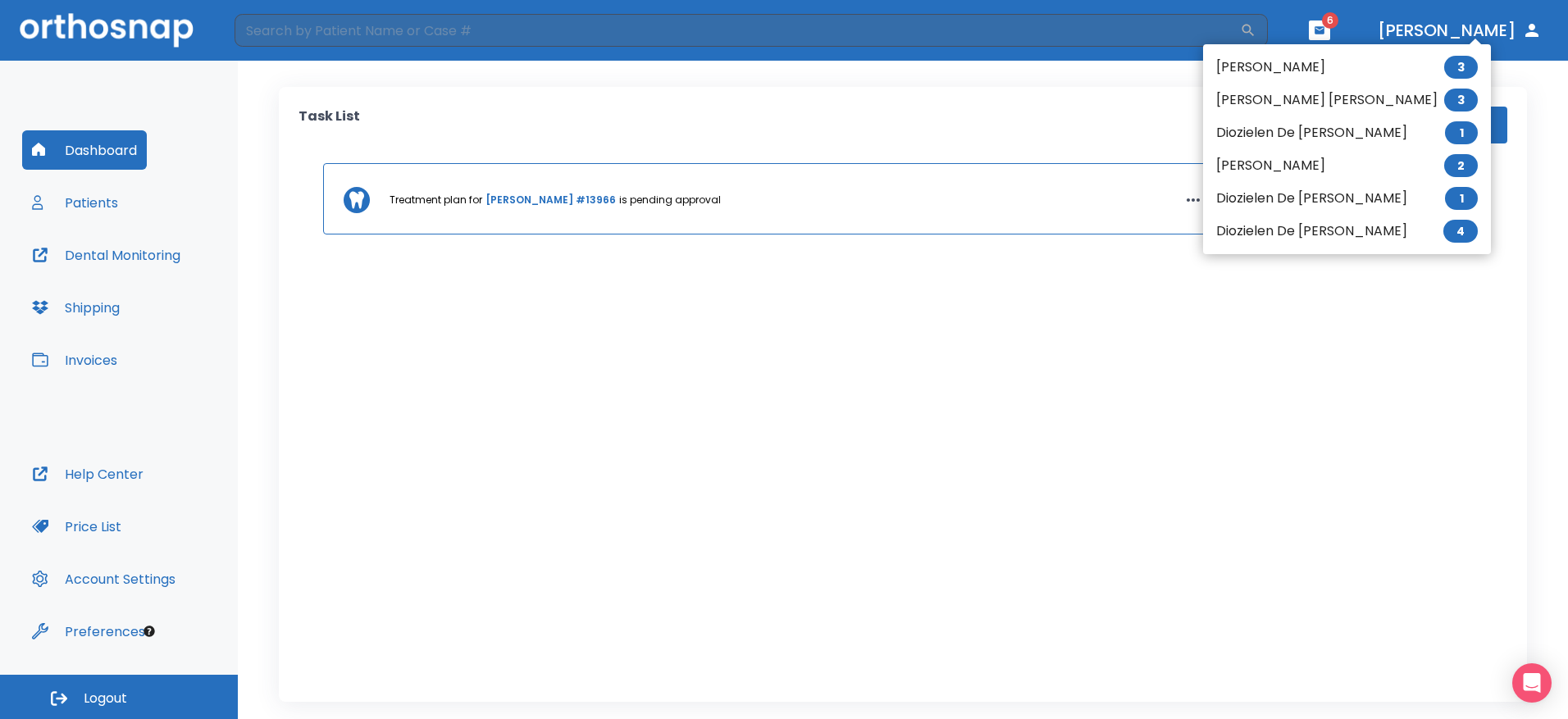
click at [1275, 102] on li "[PERSON_NAME] [PERSON_NAME] 3" at bounding box center [1347, 100] width 287 height 33
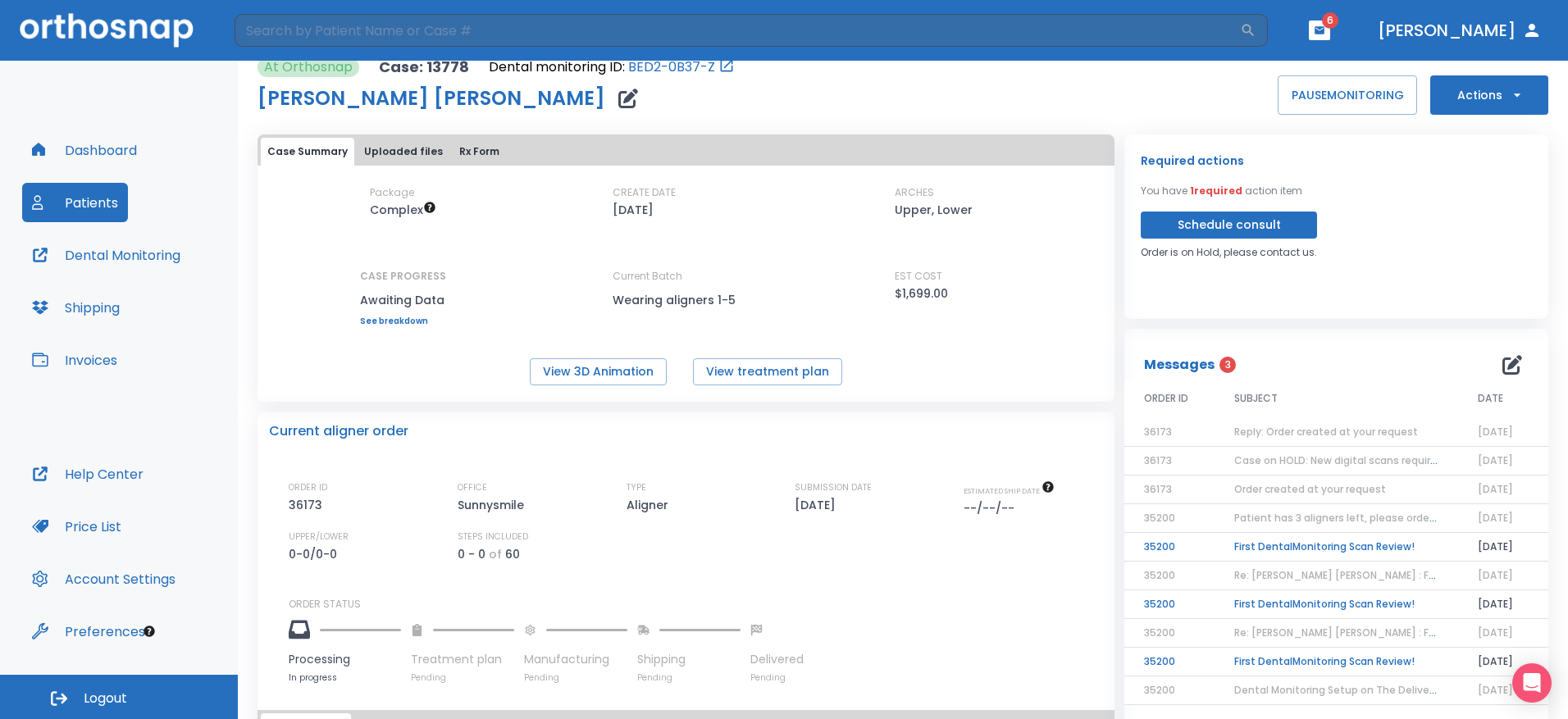
scroll to position [22, 0]
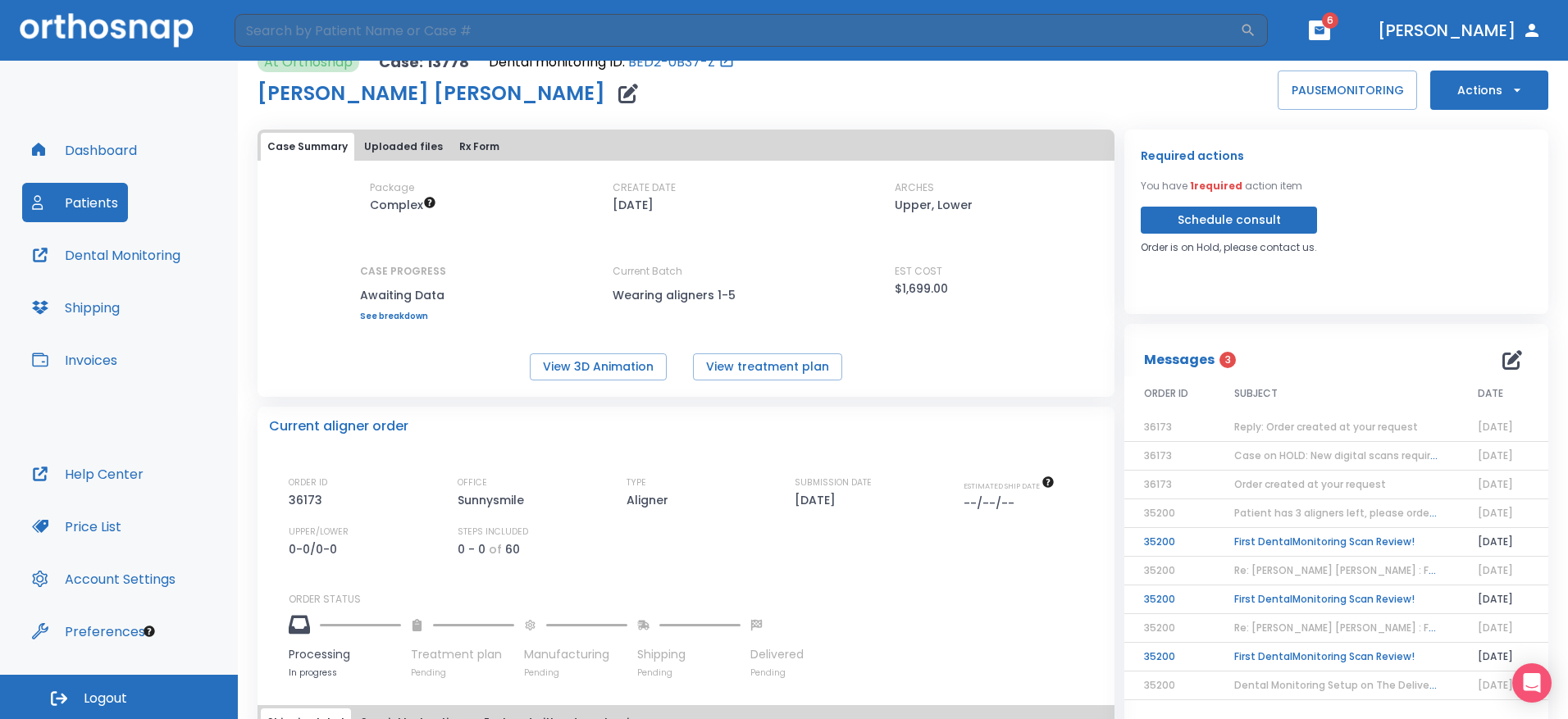
click at [1375, 427] on span "Reply: Order created at your request" at bounding box center [1326, 426] width 184 height 14
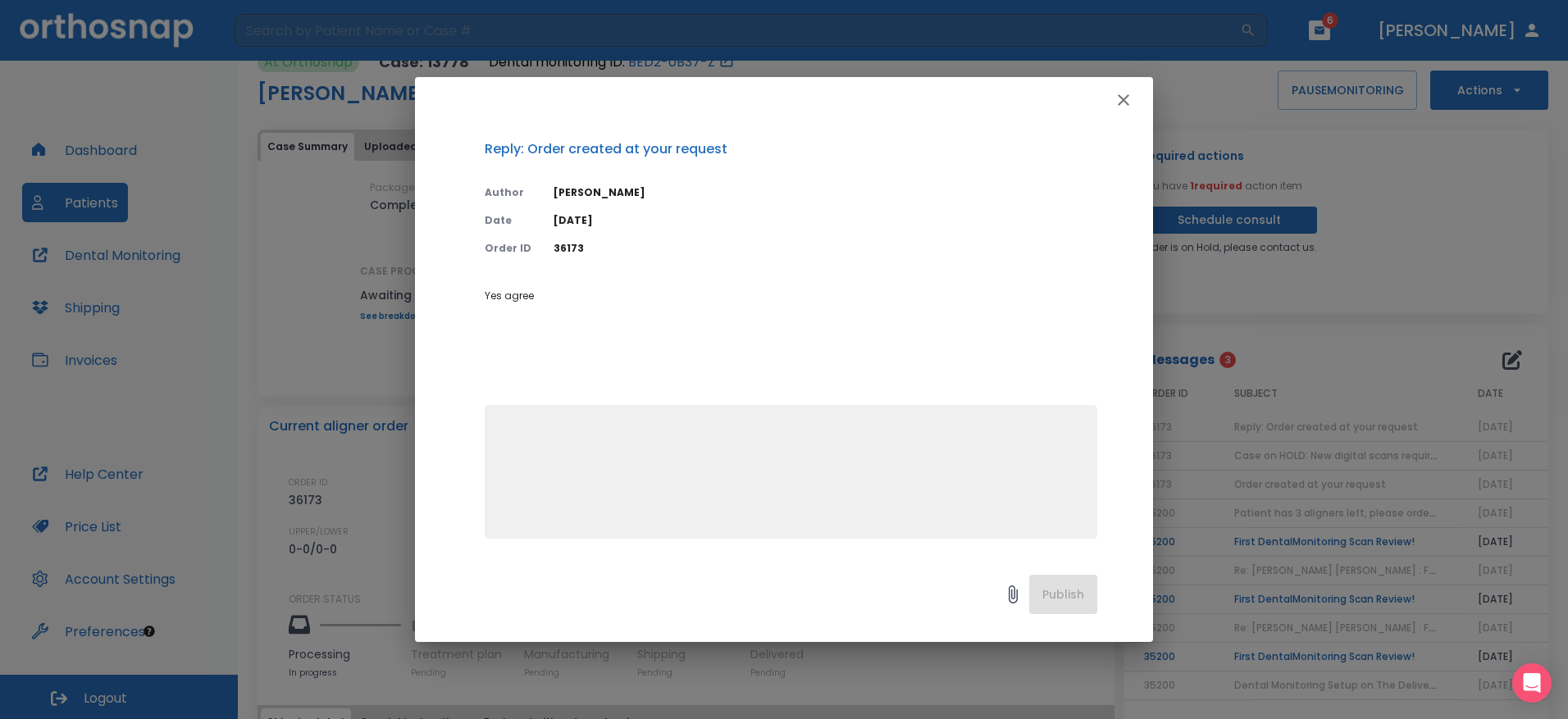
click at [1135, 92] on button "button" at bounding box center [1124, 100] width 33 height 33
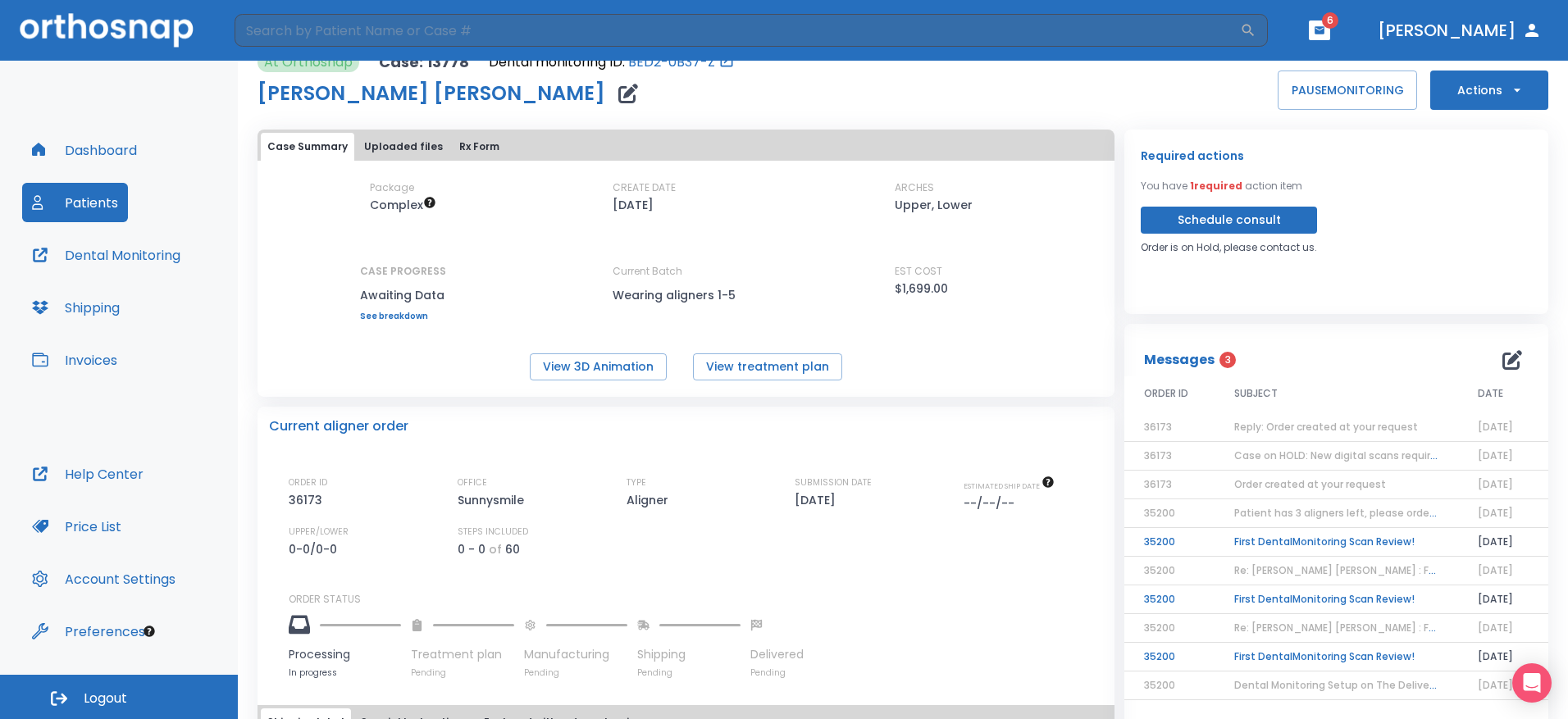
click at [1339, 27] on span "6" at bounding box center [1330, 21] width 16 height 16
click at [1330, 31] on button "button" at bounding box center [1320, 31] width 22 height 20
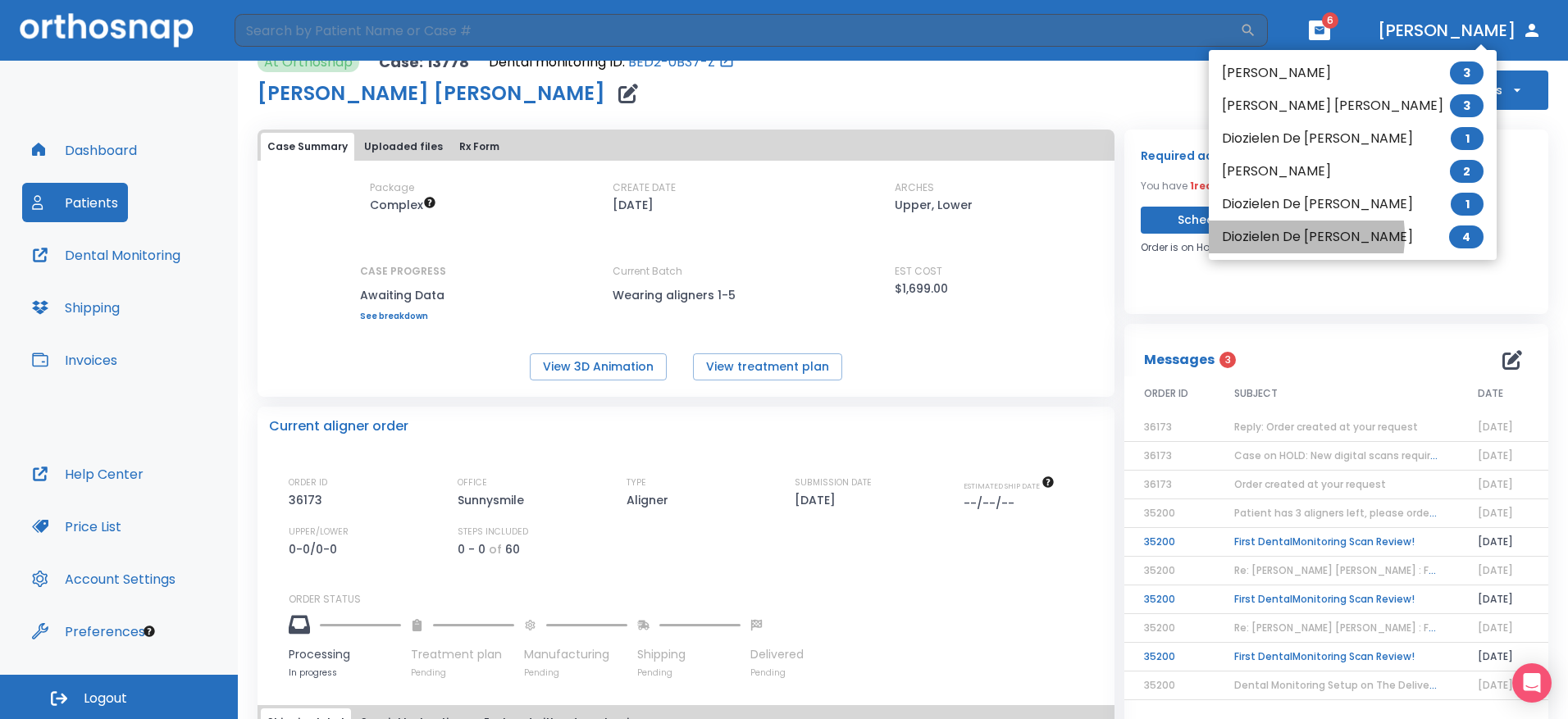
click at [1281, 236] on li "Diozielen De [PERSON_NAME] 4" at bounding box center [1352, 237] width 287 height 33
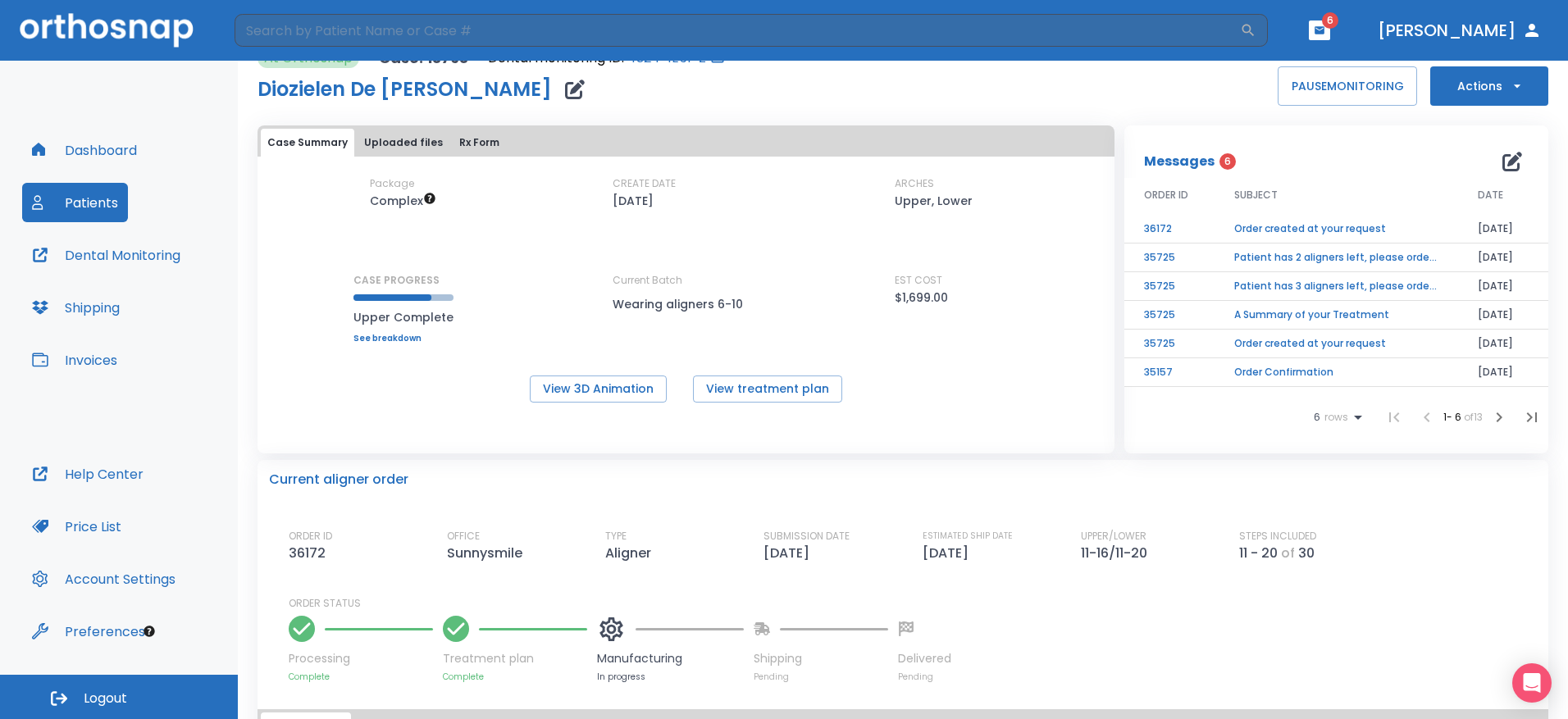
scroll to position [24, 0]
click at [1309, 259] on td "Patient has 2 aligners left, please order next set!" at bounding box center [1336, 258] width 244 height 29
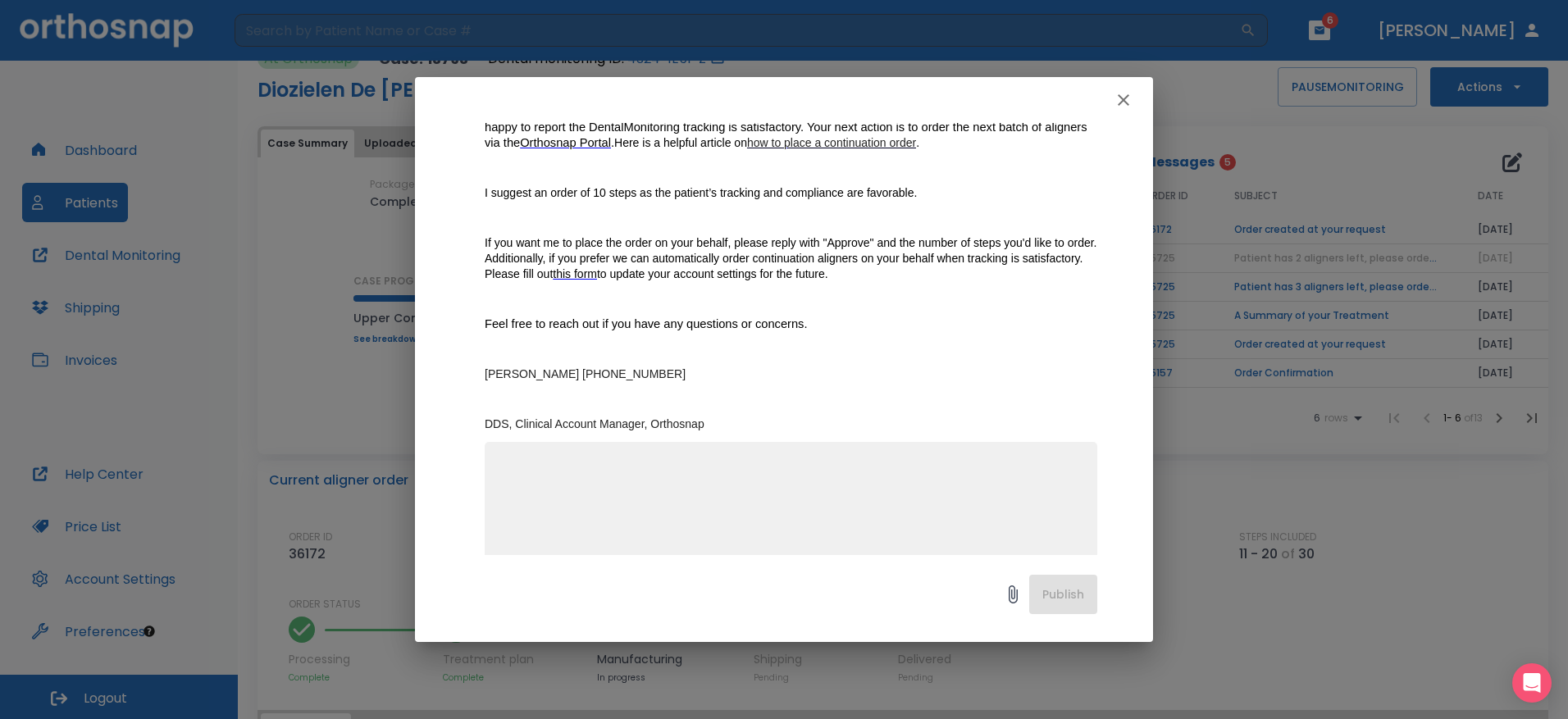
scroll to position [279, 0]
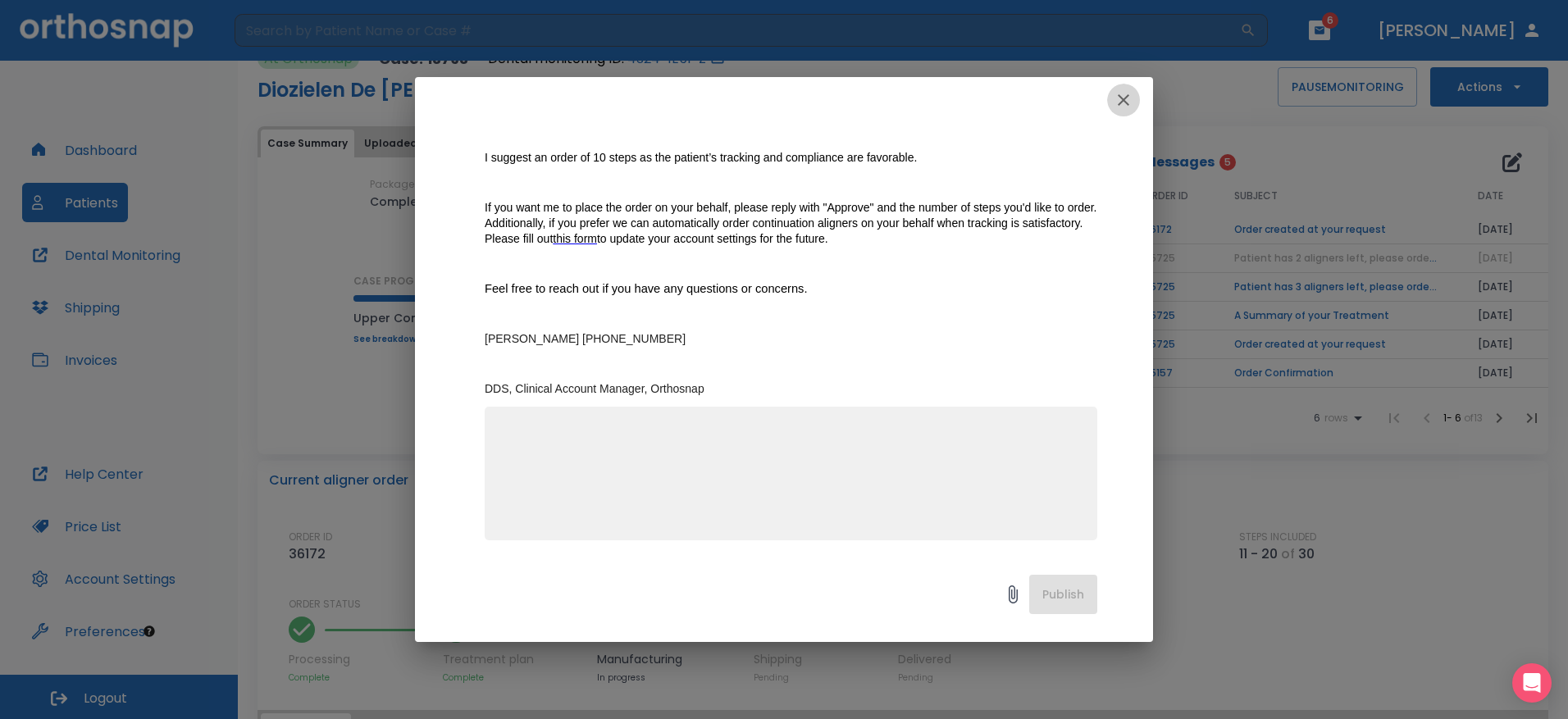
click at [1118, 95] on icon "button" at bounding box center [1124, 100] width 20 height 20
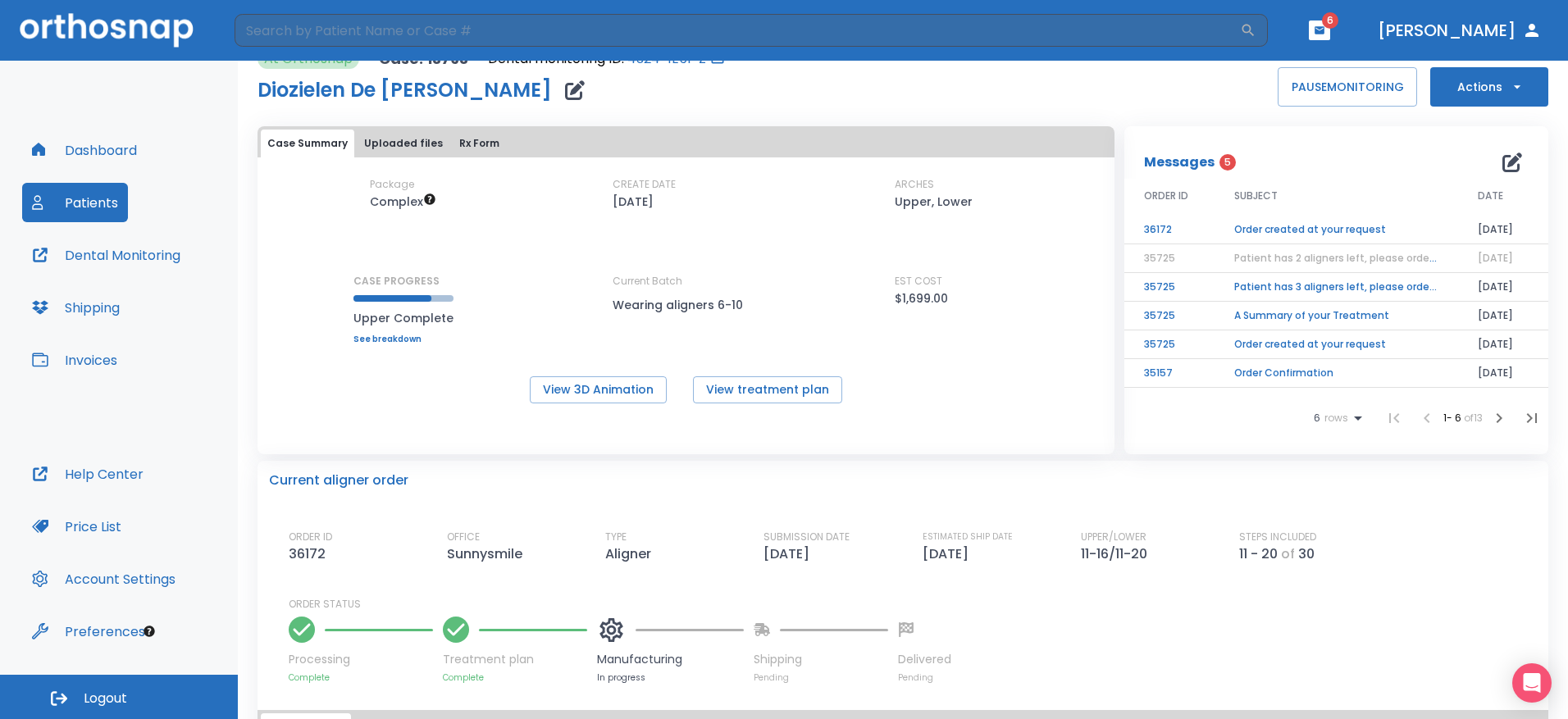
click at [1300, 228] on td "Order created at your request" at bounding box center [1336, 230] width 244 height 29
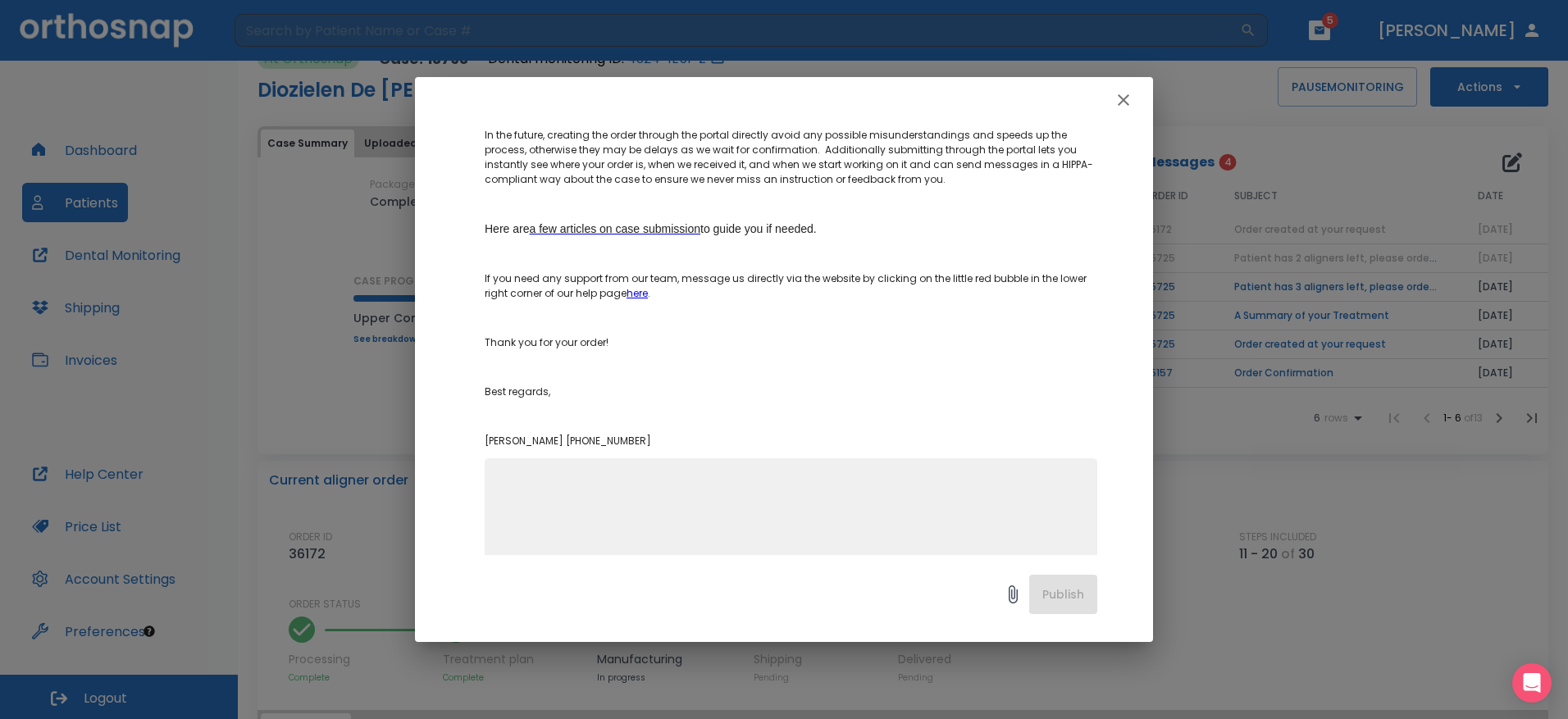
scroll to position [336, 0]
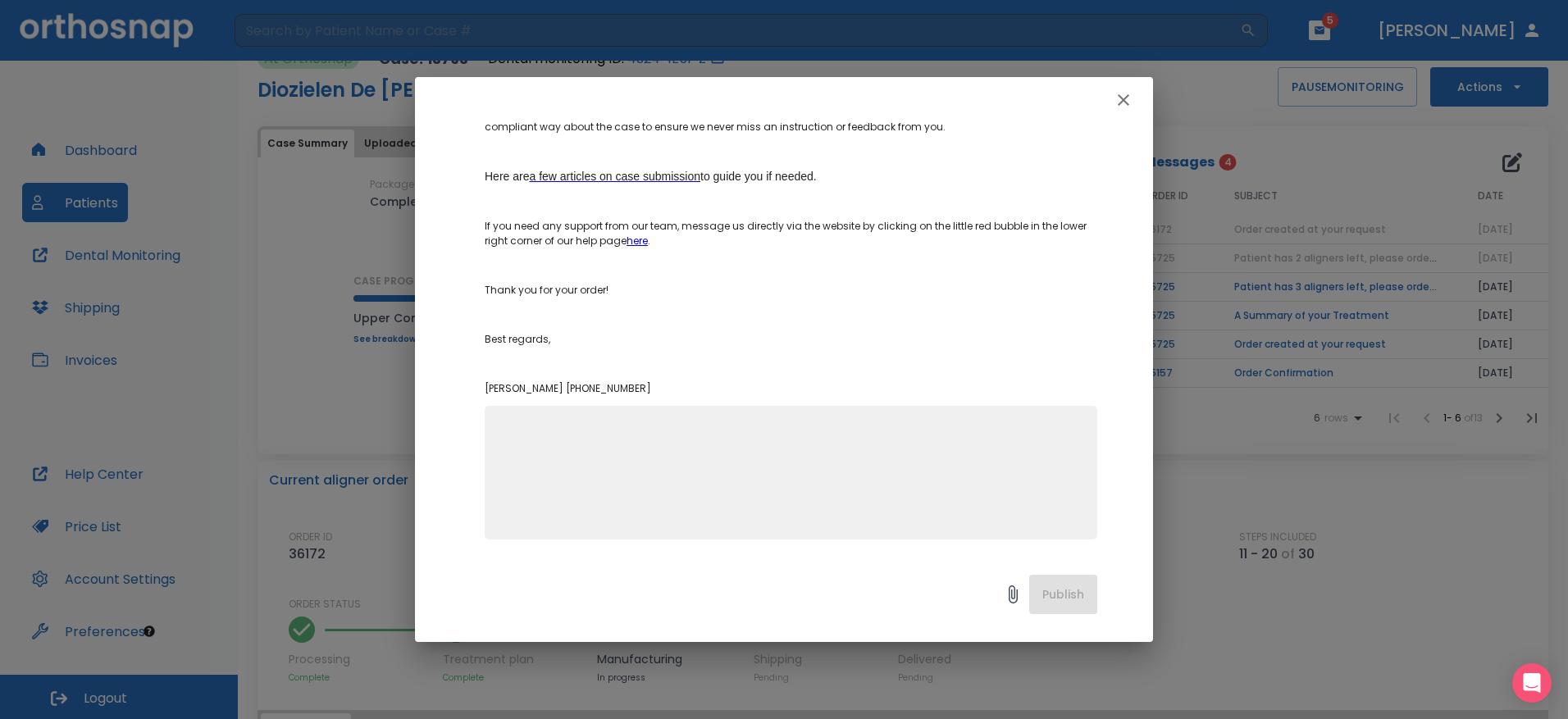
click at [1123, 96] on icon "button" at bounding box center [1124, 100] width 20 height 20
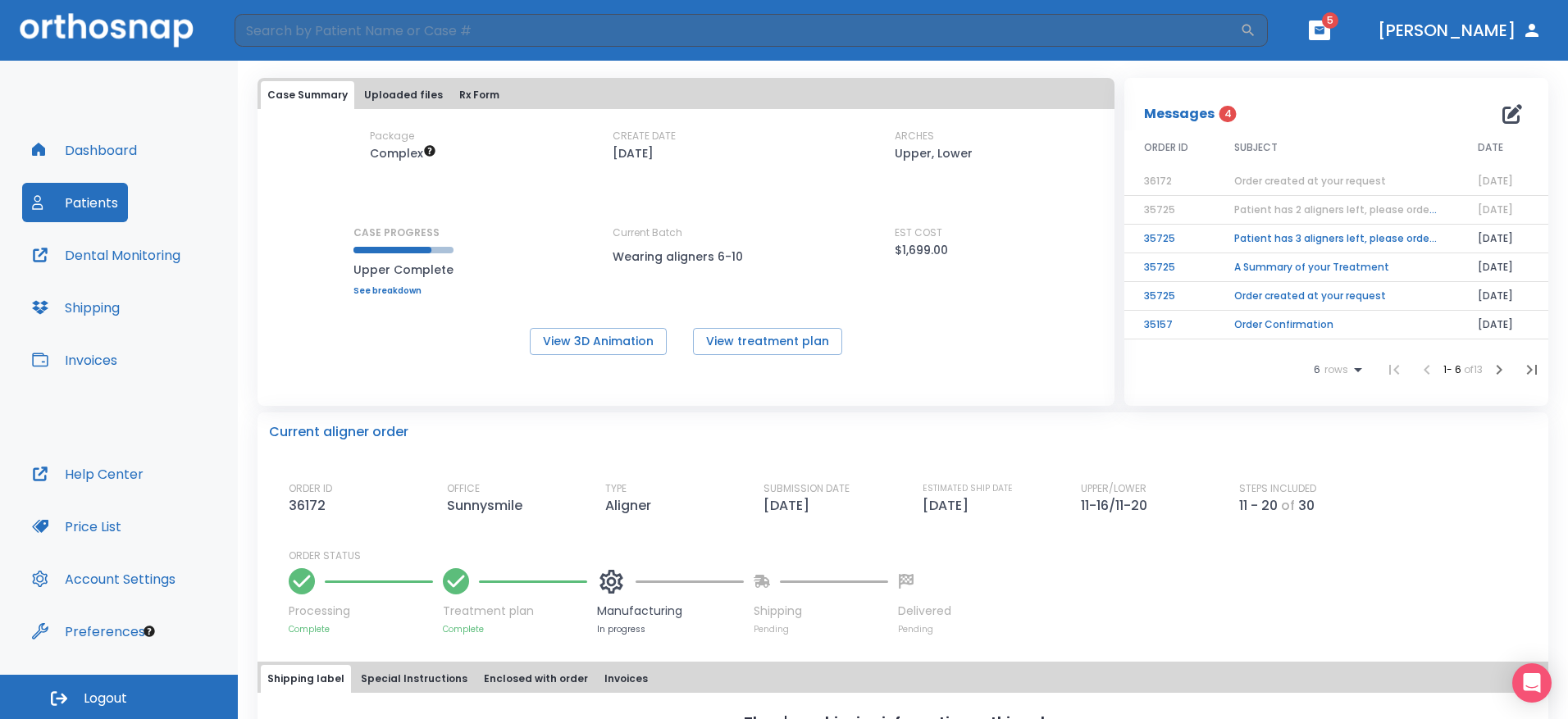
scroll to position [73, 0]
click at [95, 224] on div "Dashboard Patients Dental Monitoring Shipping Invoices" at bounding box center [118, 292] width 193 height 324
click at [94, 218] on button "Patients" at bounding box center [74, 202] width 106 height 39
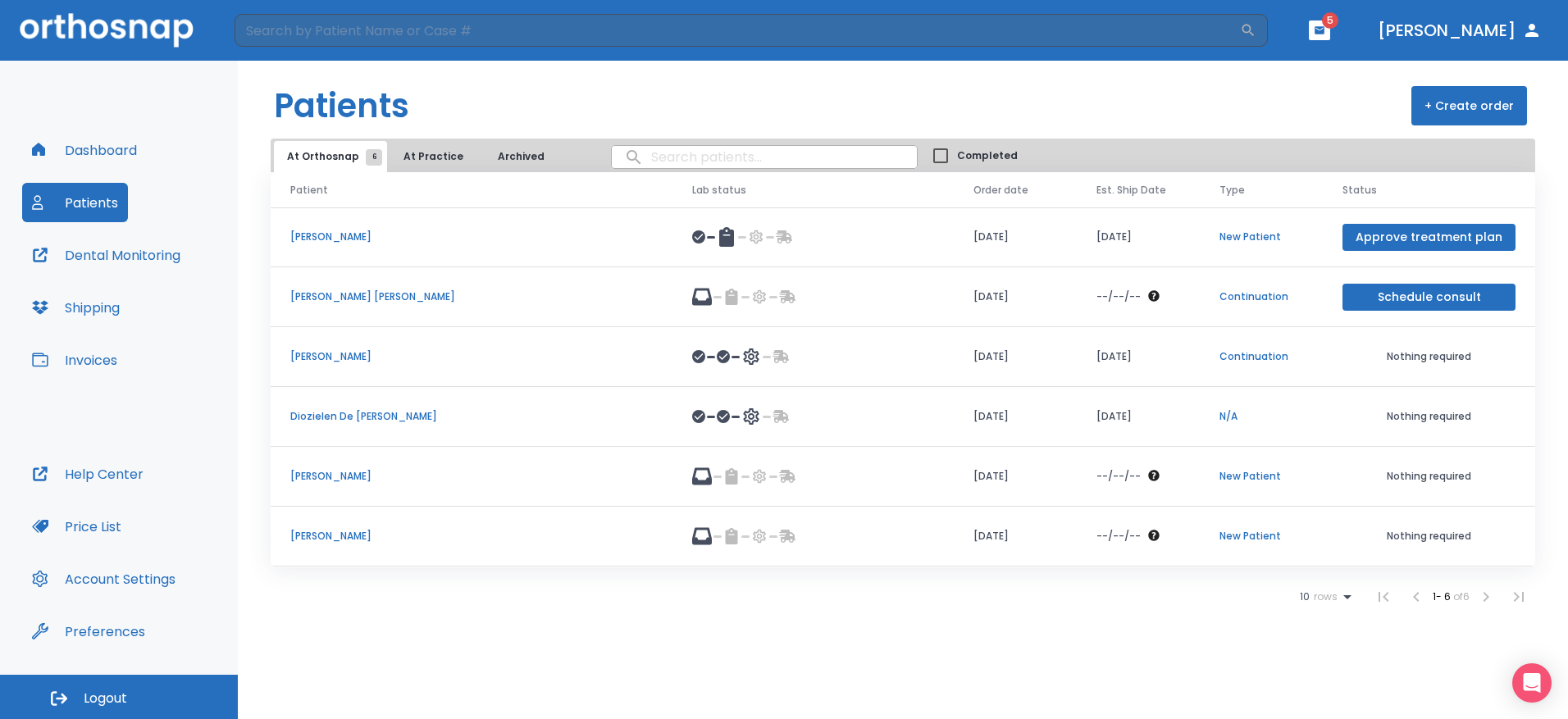
click at [346, 362] on p "[PERSON_NAME]" at bounding box center [472, 356] width 363 height 15
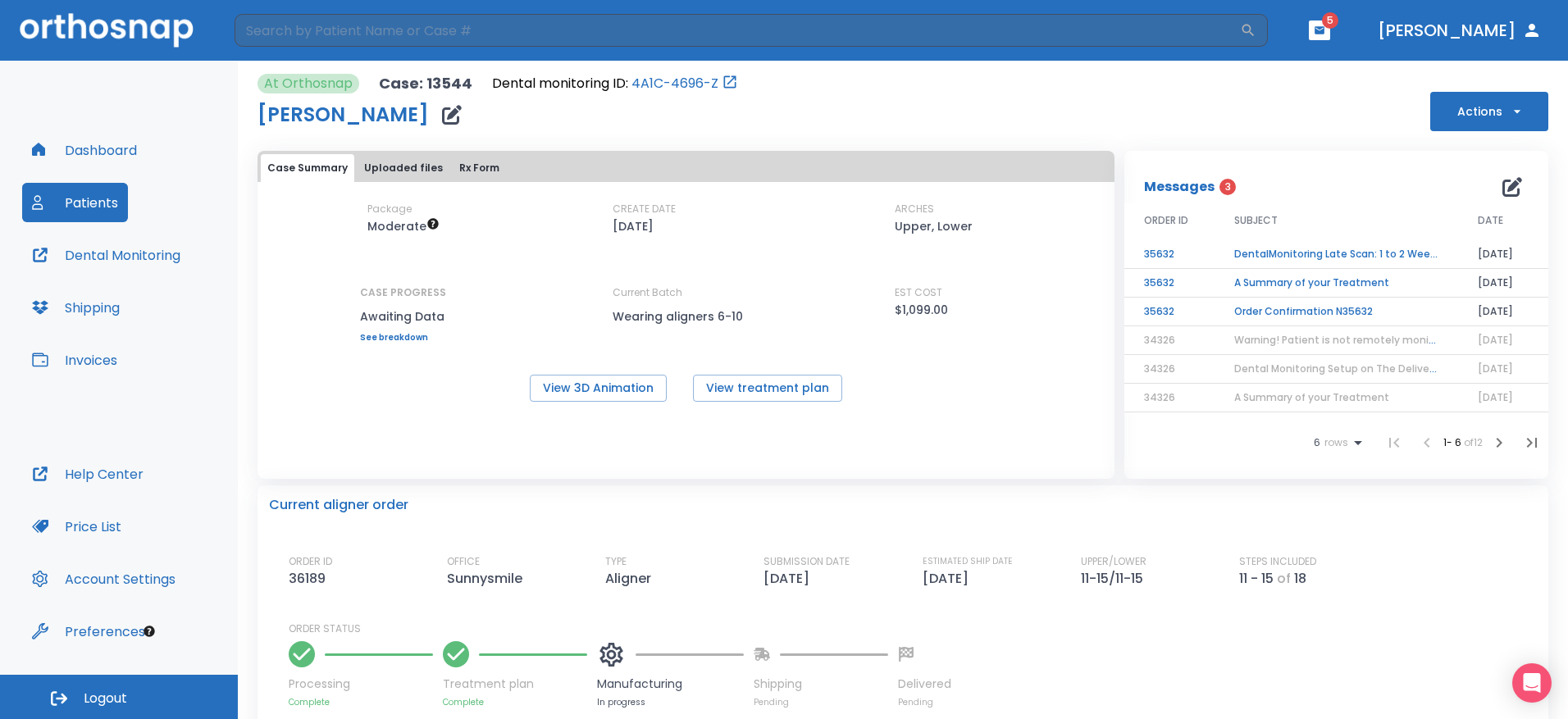
click at [1329, 247] on td "DentalMonitoring Late Scan: 1 to 2 Weeks Notification" at bounding box center [1336, 255] width 244 height 29
